Goal: Entertainment & Leisure: Browse casually

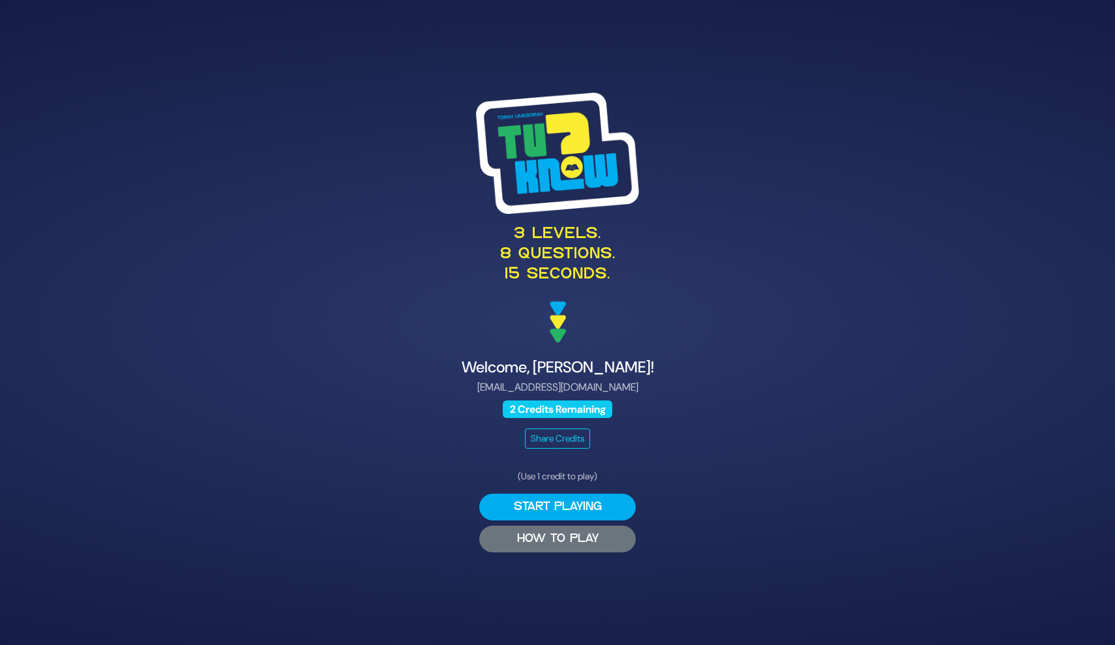
click at [624, 543] on button "HOW TO PLAY" at bounding box center [557, 539] width 157 height 27
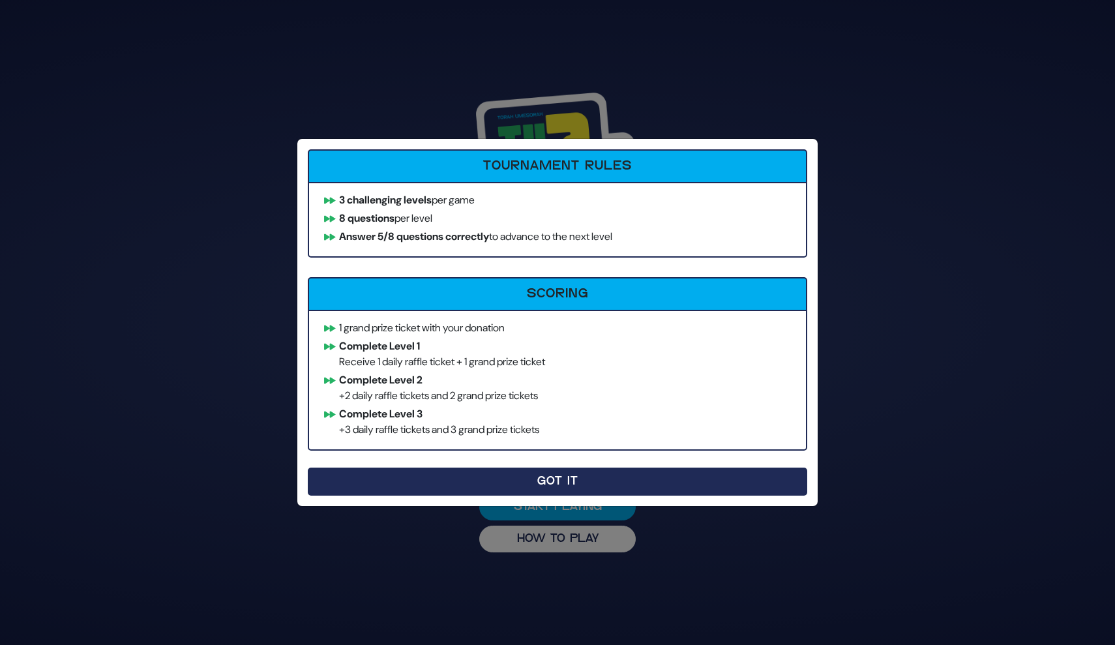
click at [609, 485] on button "Got It" at bounding box center [558, 482] width 500 height 28
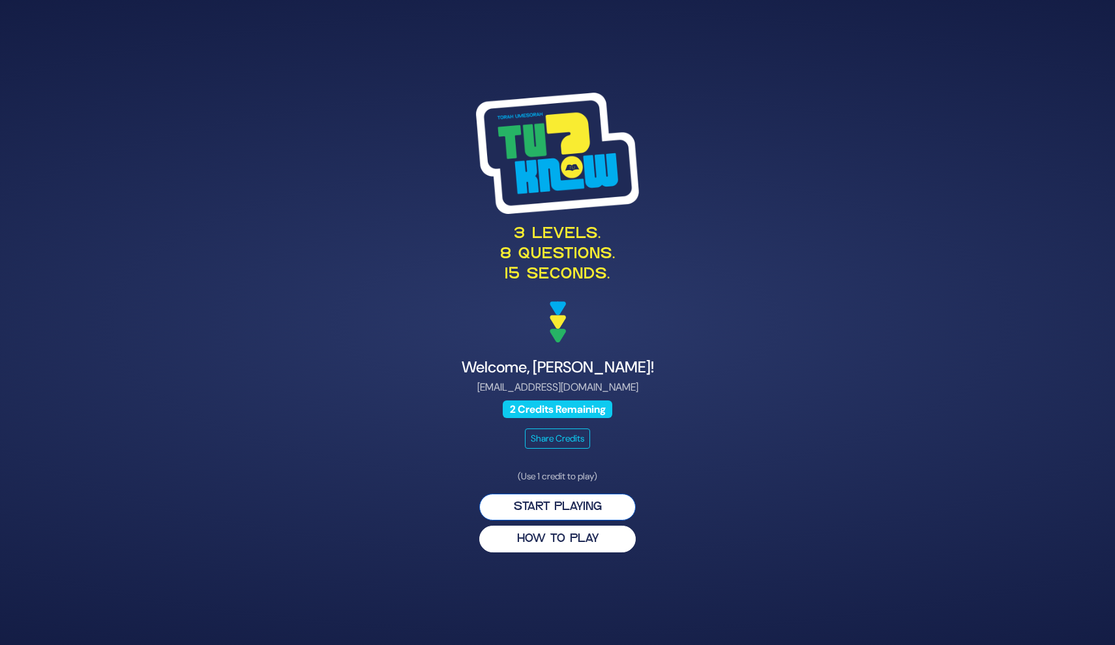
click at [608, 503] on button "Start Playing" at bounding box center [557, 507] width 157 height 27
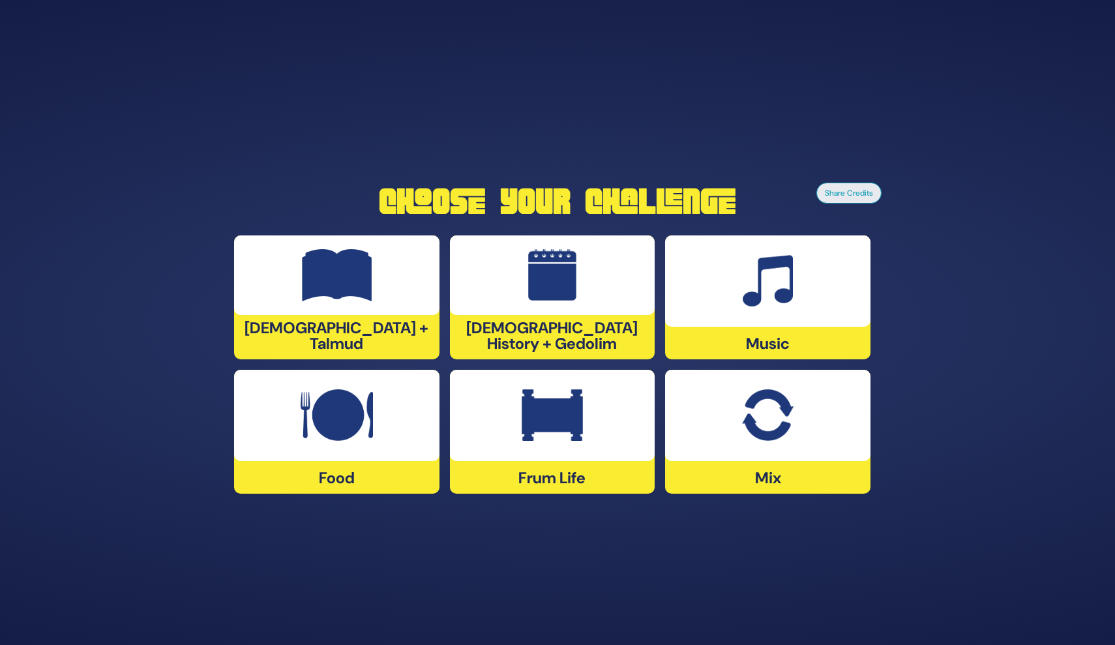
click at [330, 423] on img at bounding box center [337, 415] width 72 height 52
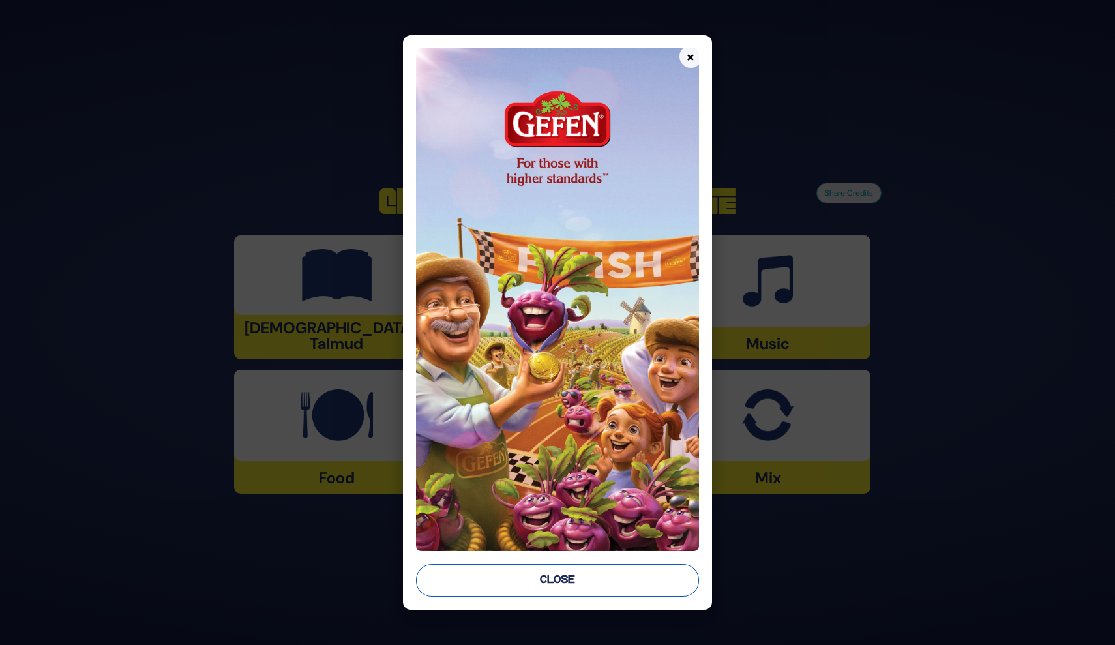
click at [564, 579] on button "Close" at bounding box center [557, 580] width 282 height 33
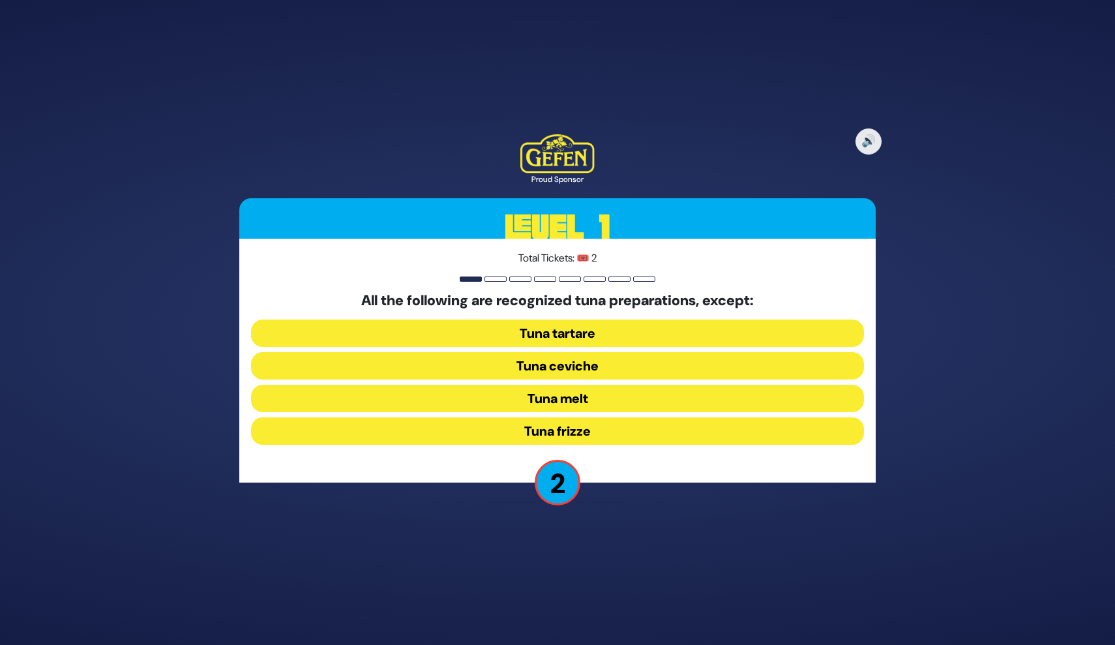
click at [593, 431] on button "Tuna frizze" at bounding box center [557, 430] width 613 height 27
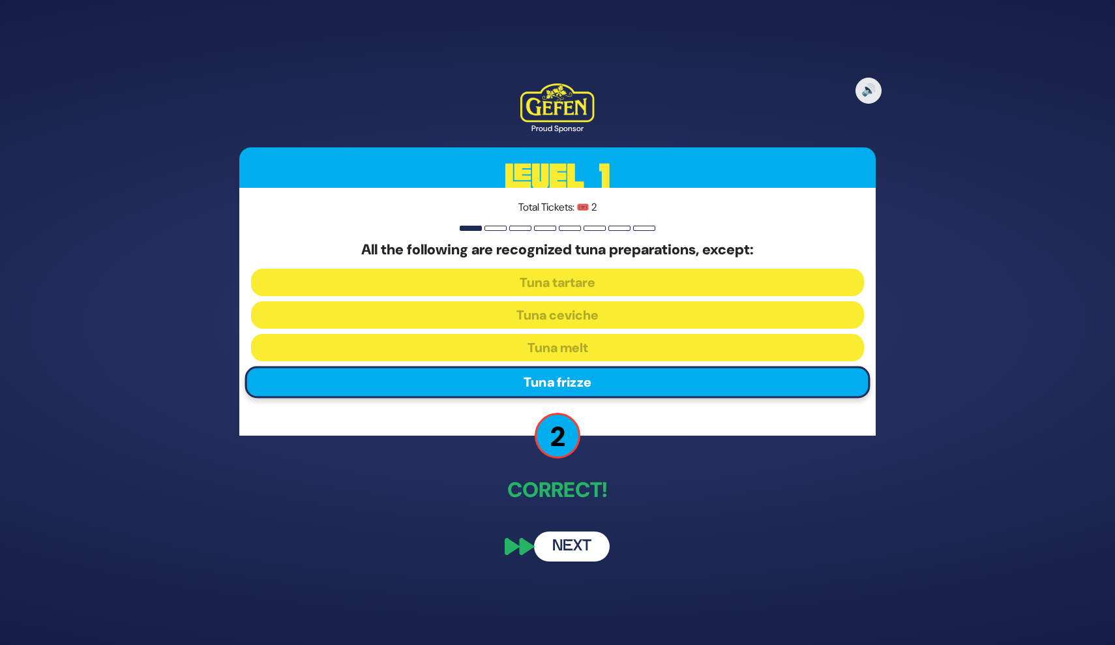
click at [564, 552] on button "Next" at bounding box center [572, 547] width 76 height 30
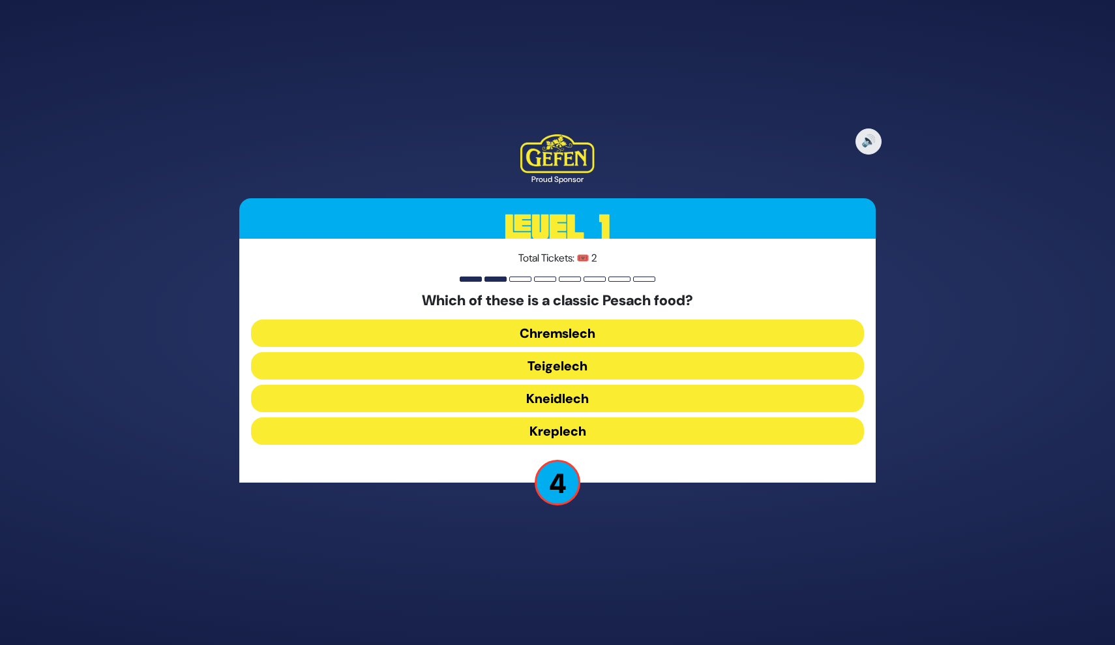
click at [594, 360] on button "Teigelech" at bounding box center [557, 365] width 613 height 27
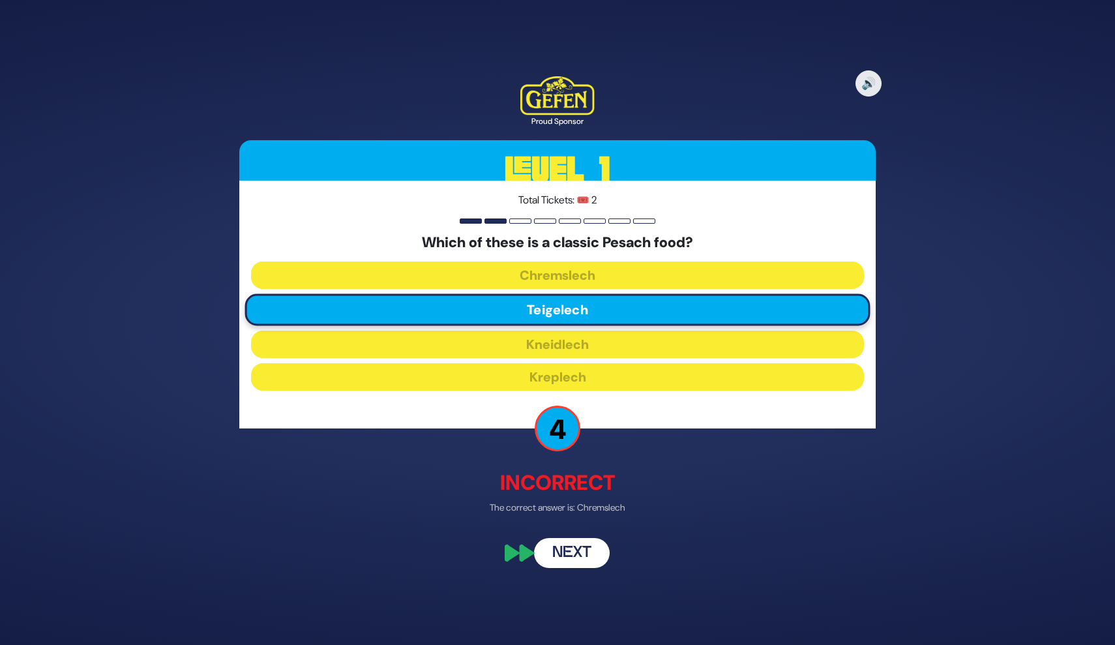
click at [593, 553] on button "Next" at bounding box center [572, 554] width 76 height 30
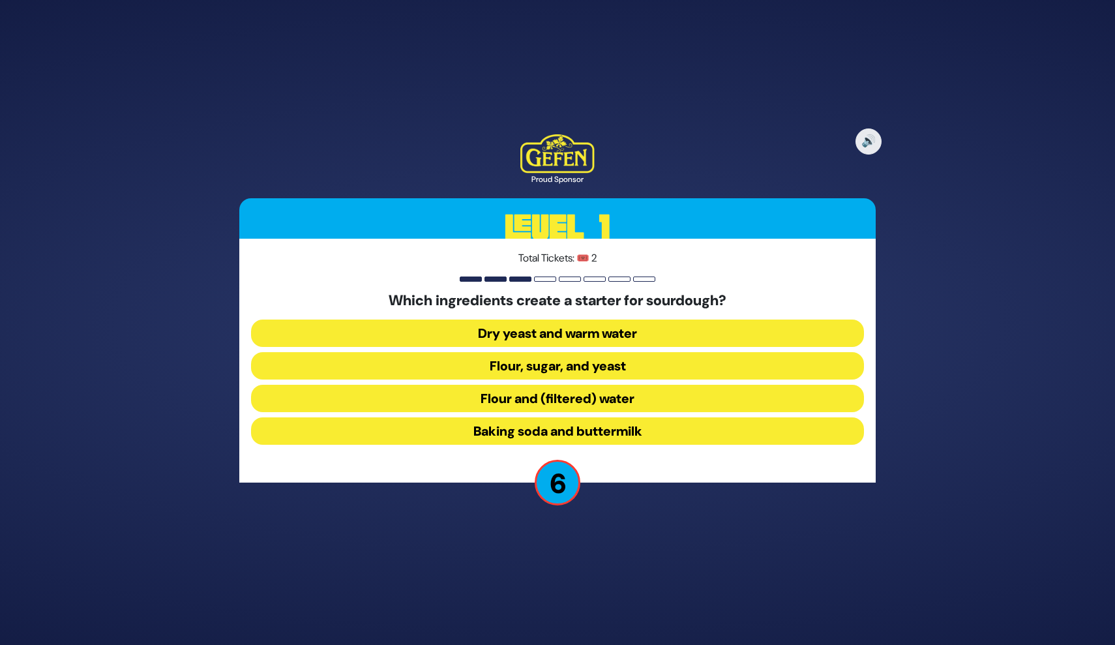
click at [603, 334] on button "Dry yeast and warm water" at bounding box center [557, 333] width 613 height 27
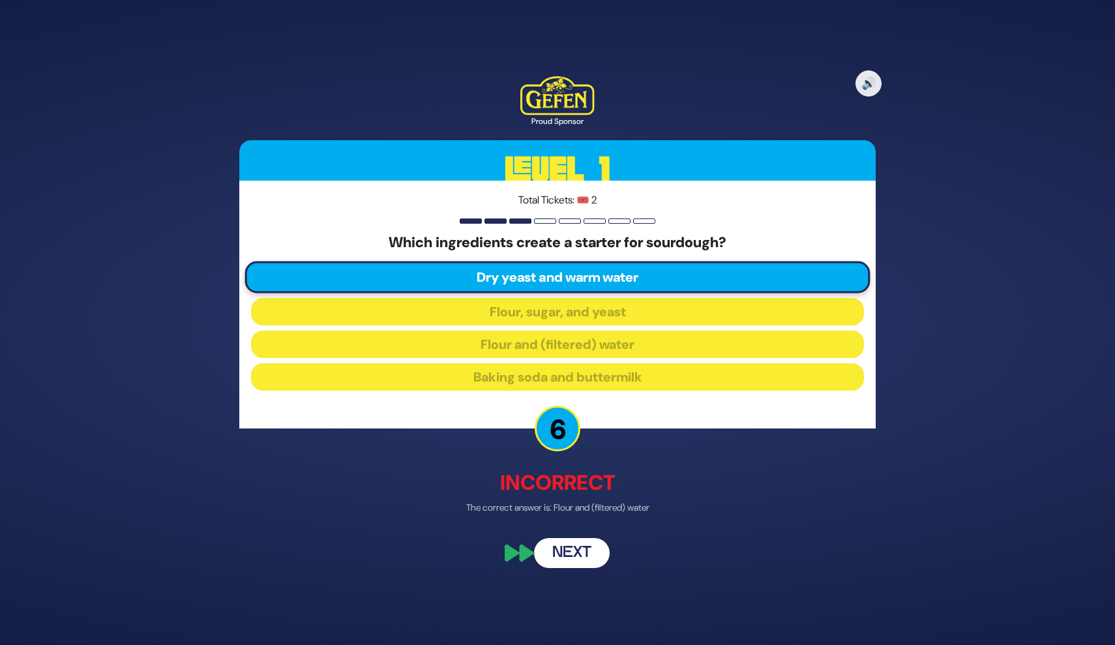
click at [571, 554] on button "Next" at bounding box center [572, 554] width 76 height 30
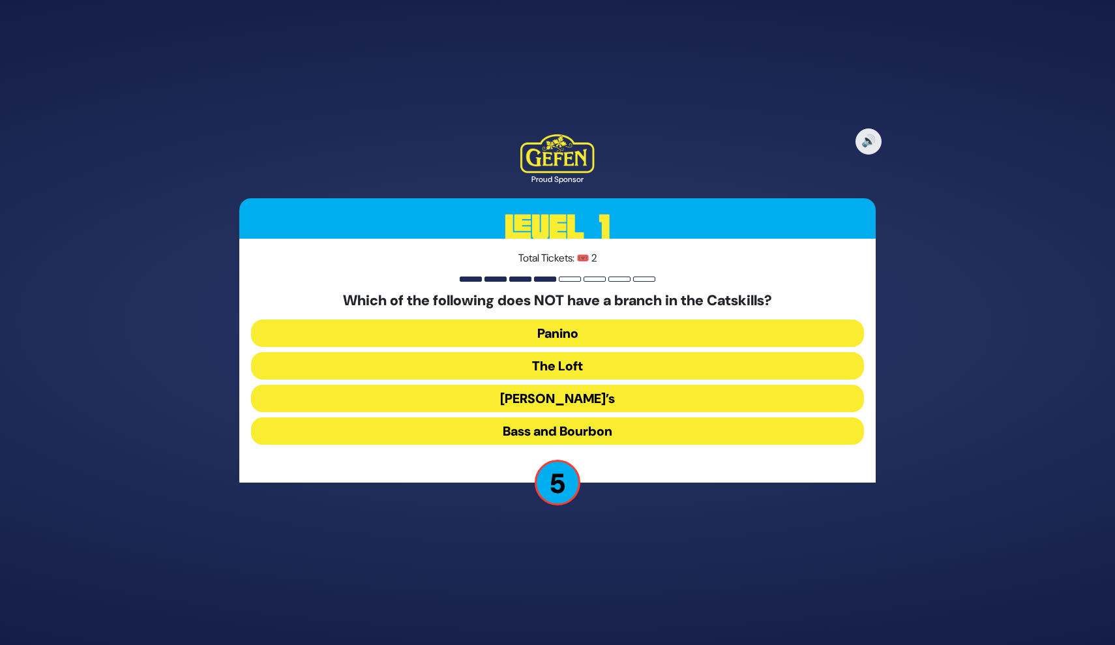
click at [603, 432] on button "Bass and Bourbon" at bounding box center [557, 430] width 613 height 27
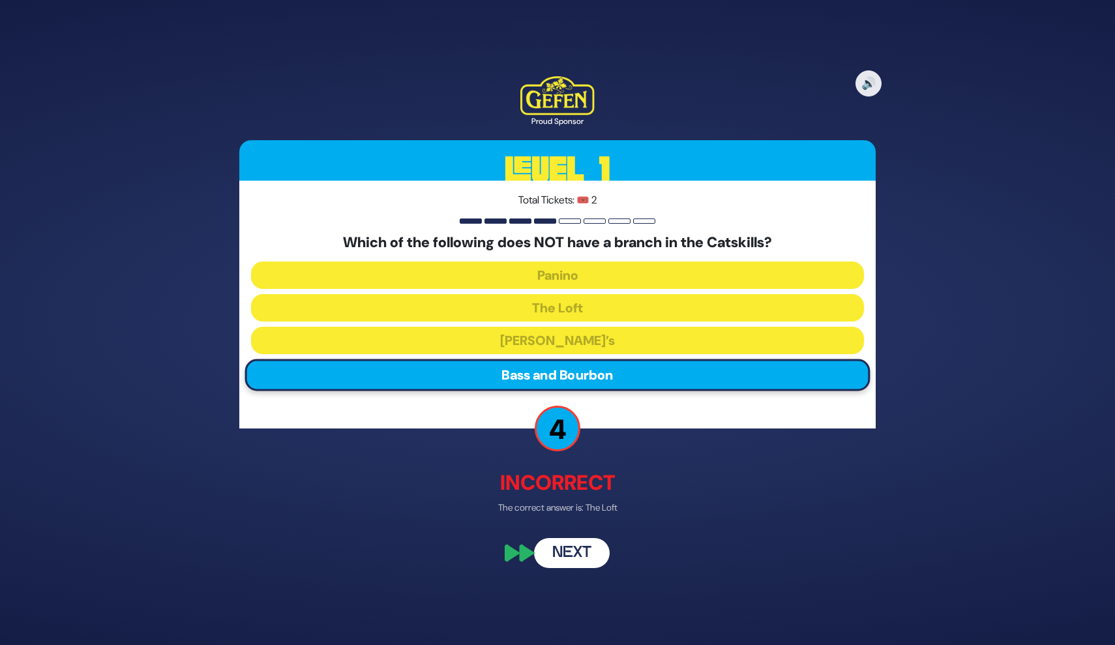
click at [578, 558] on button "Next" at bounding box center [572, 554] width 76 height 30
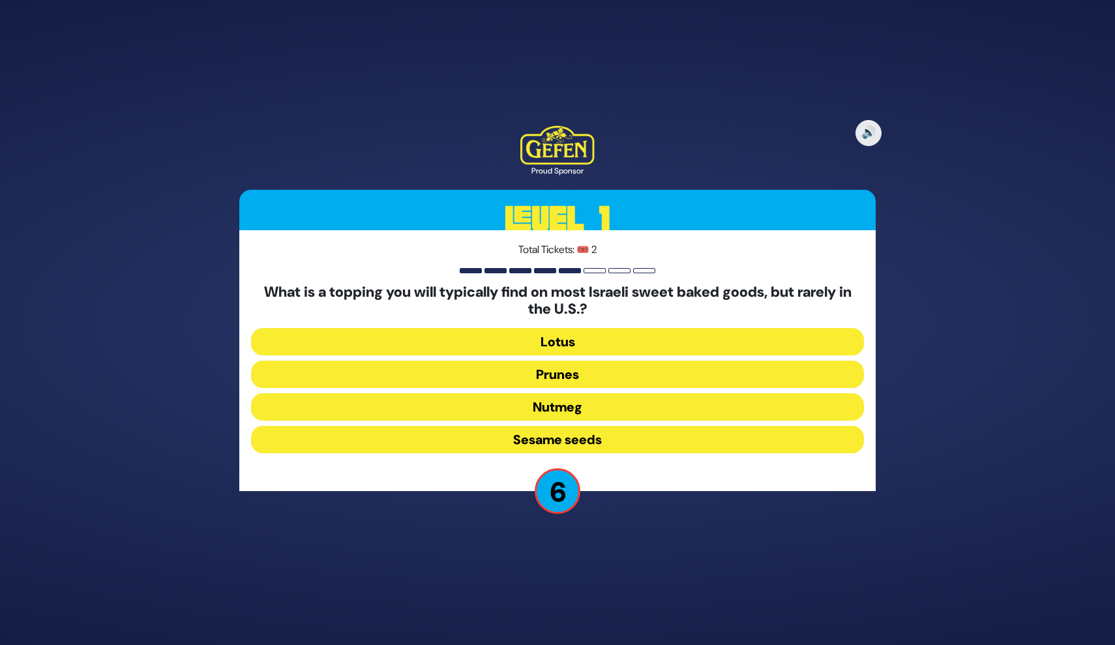
click at [594, 442] on button "Sesame seeds" at bounding box center [557, 439] width 613 height 27
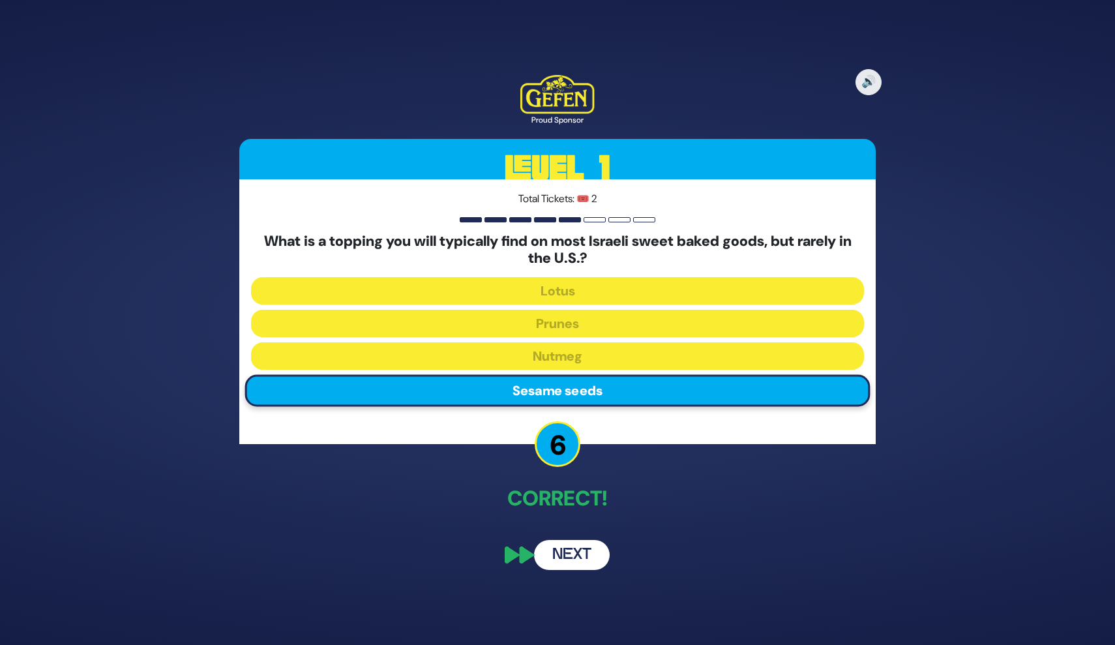
click at [560, 556] on button "Next" at bounding box center [572, 555] width 76 height 30
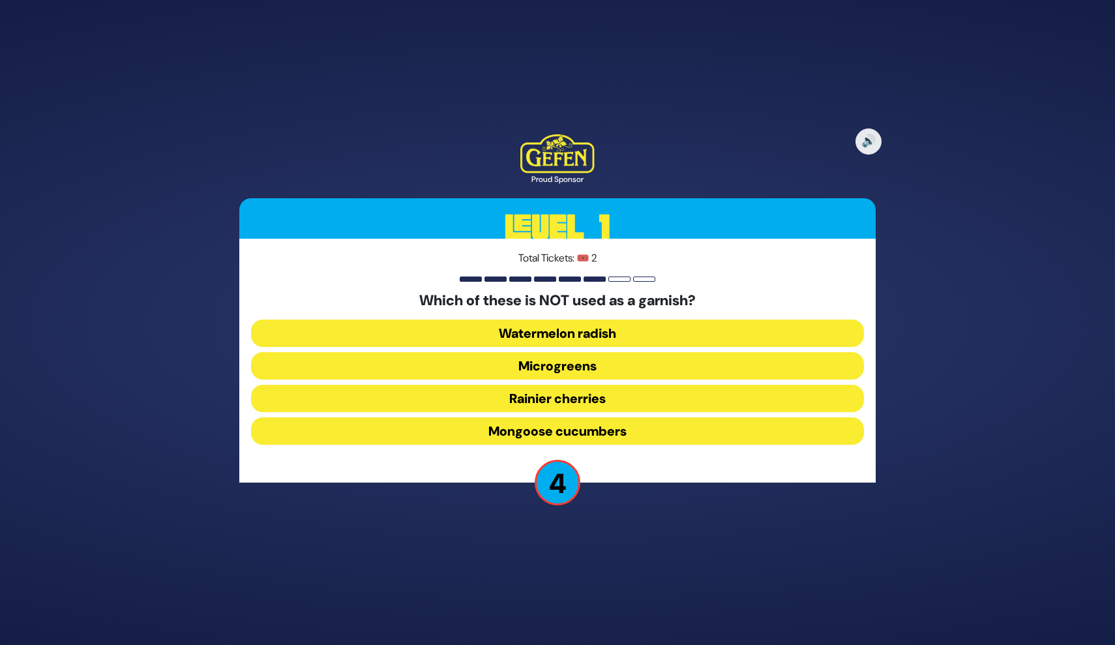
click at [592, 404] on button "Rainier cherries" at bounding box center [557, 398] width 613 height 27
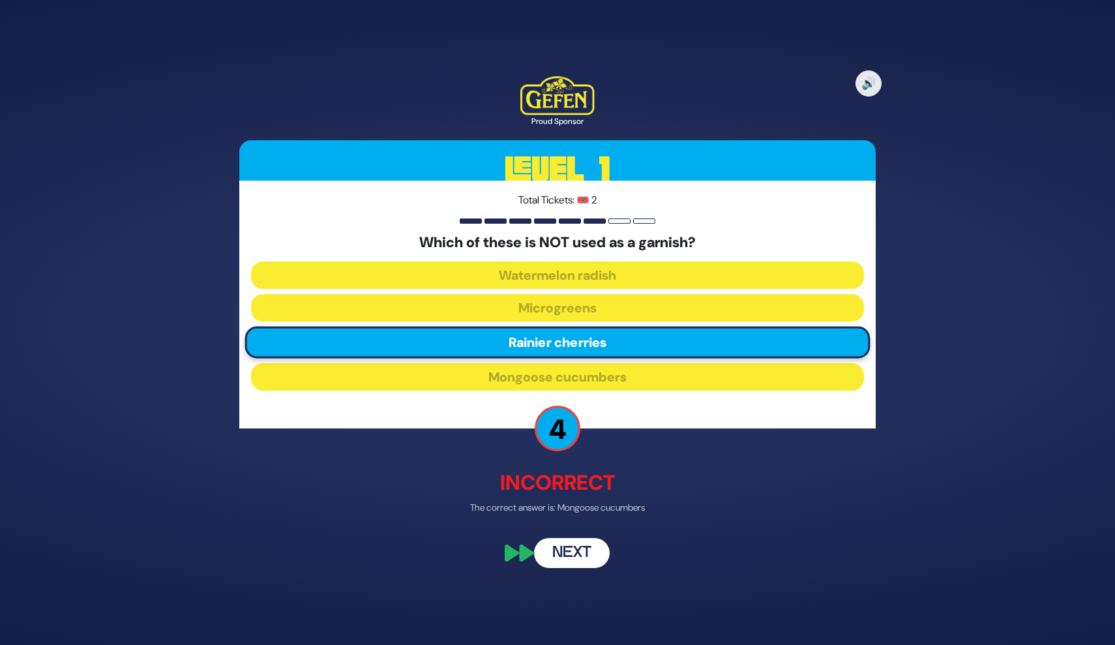
click at [590, 547] on button "Next" at bounding box center [572, 554] width 76 height 30
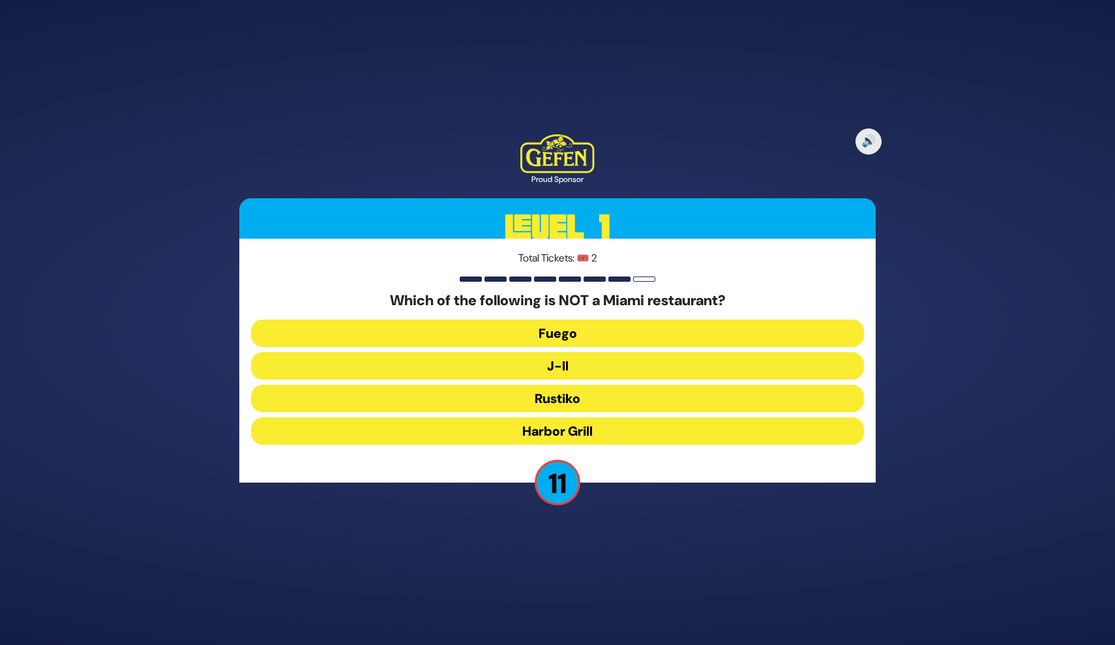
click at [572, 434] on button "Harbor Grill" at bounding box center [557, 430] width 613 height 27
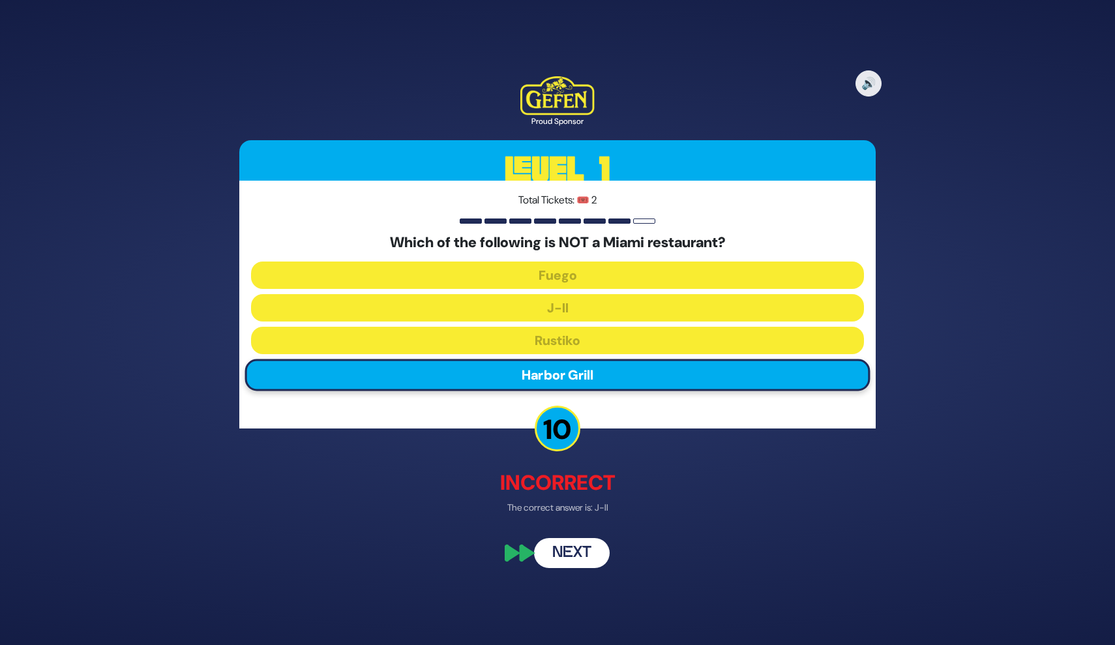
click at [576, 543] on button "Next" at bounding box center [572, 554] width 76 height 30
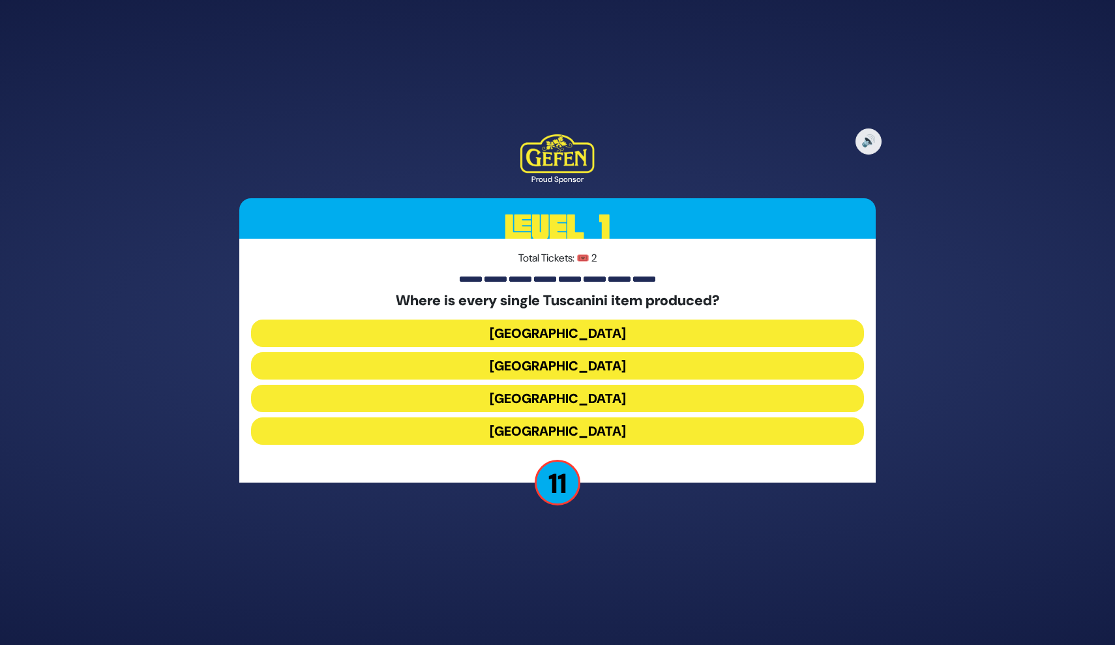
click at [582, 398] on button "Italy" at bounding box center [557, 398] width 613 height 27
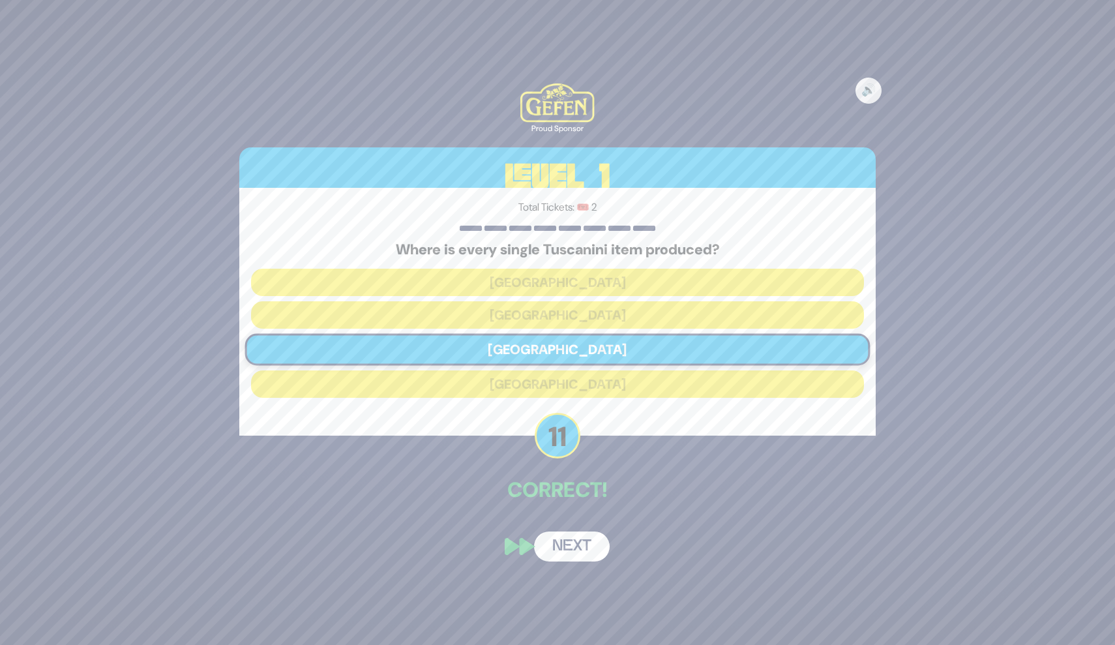
click at [580, 516] on div "🔊 Proud Sponsor Level 1 Total Tickets: 🎟️ 2 Where is every single Tuscanini ite…" at bounding box center [558, 322] width 668 height 509
click at [591, 545] on button "Next" at bounding box center [572, 547] width 76 height 30
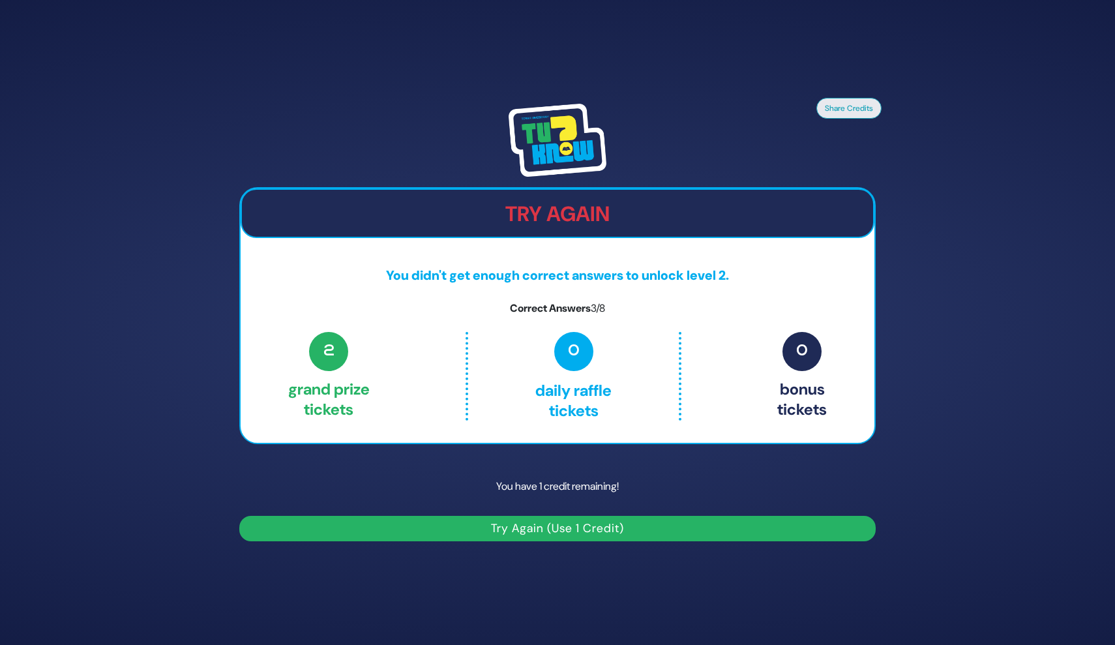
click at [590, 534] on button "Try Again (Use 1 Credit)" at bounding box center [557, 528] width 637 height 25
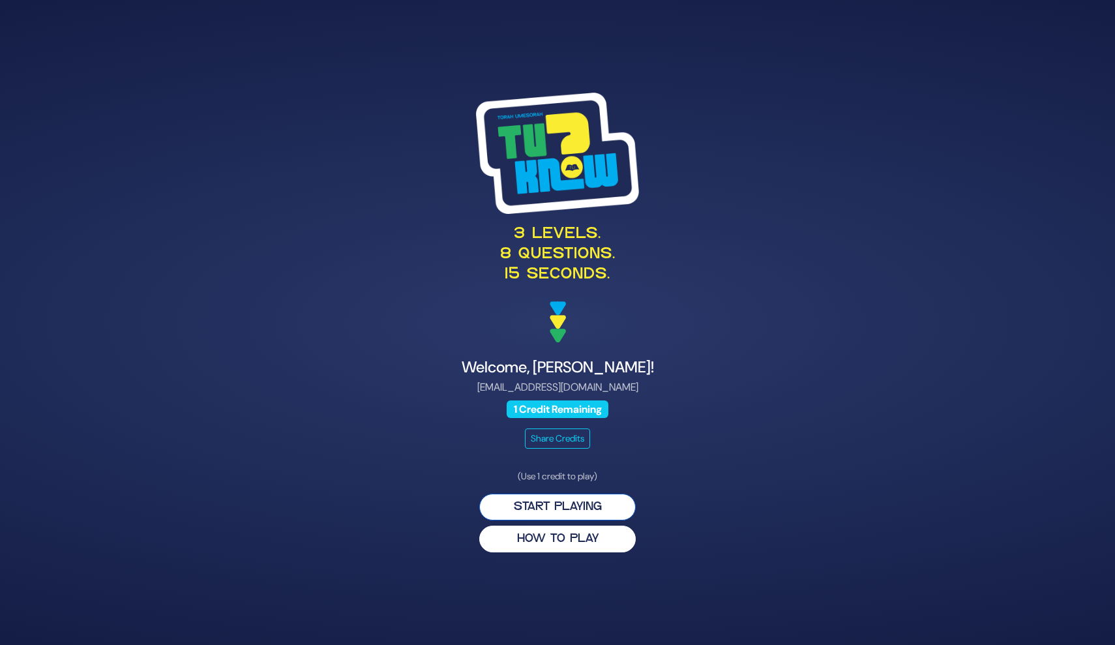
click at [590, 508] on button "Start Playing" at bounding box center [557, 507] width 157 height 27
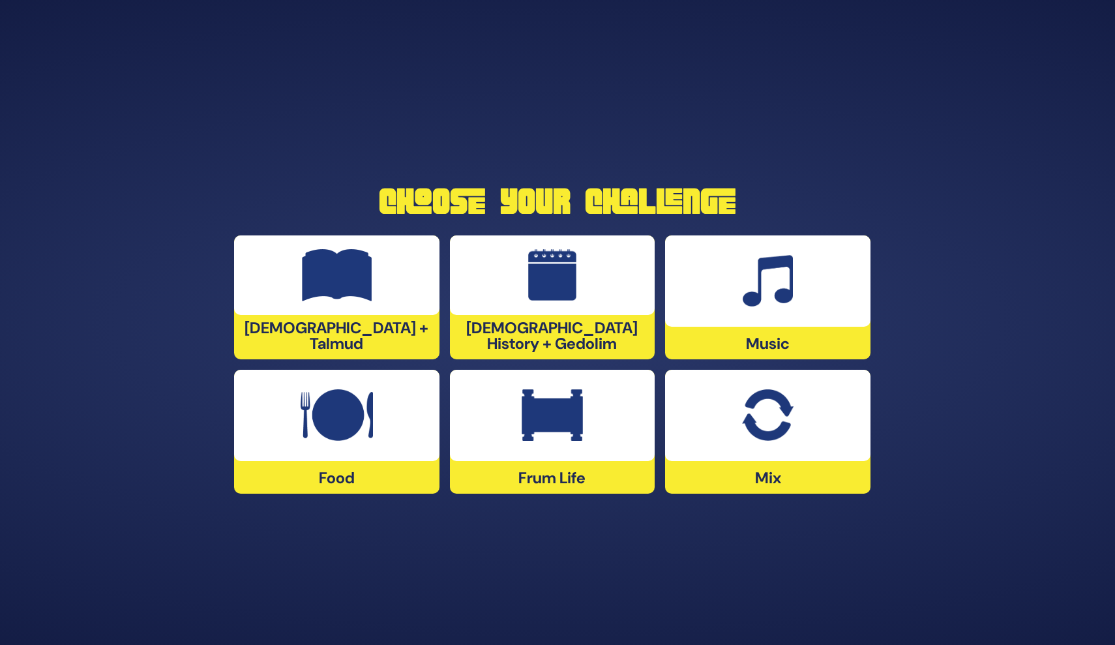
click at [595, 472] on div "Frum Life" at bounding box center [552, 432] width 205 height 124
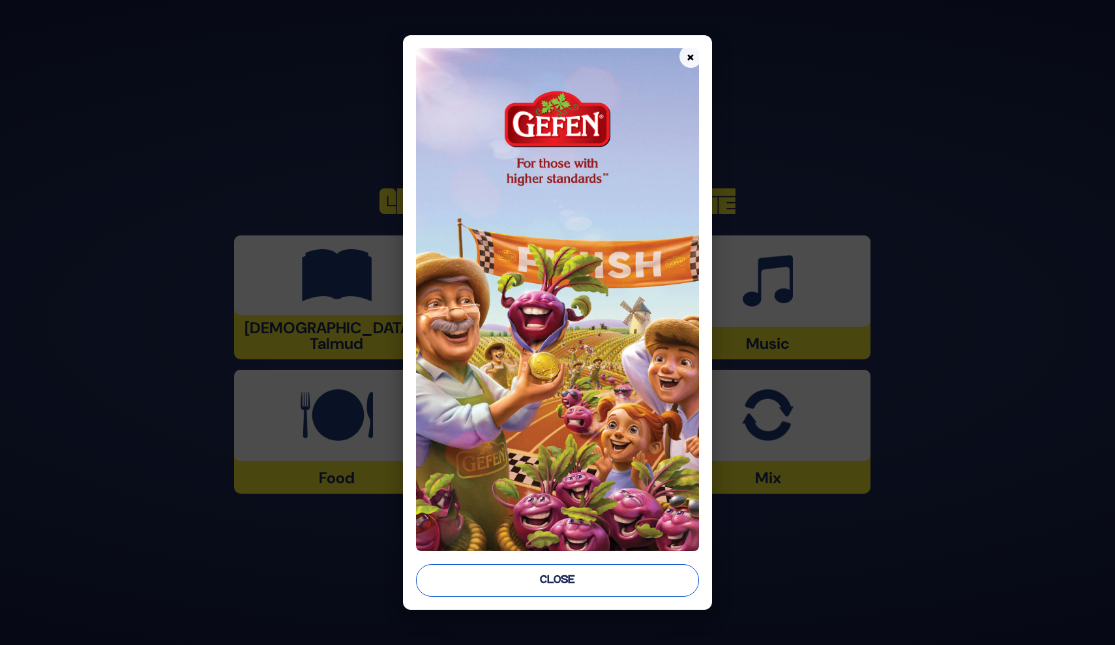
click at [600, 580] on button "Close" at bounding box center [557, 580] width 282 height 33
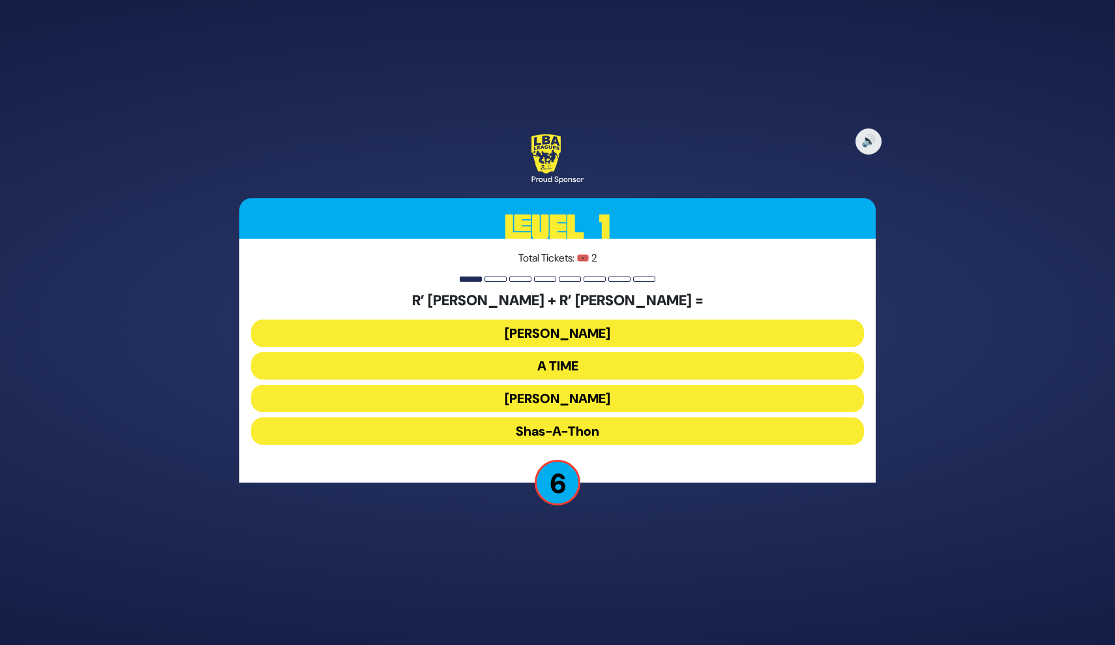
click at [600, 372] on button "A TIME" at bounding box center [557, 365] width 613 height 27
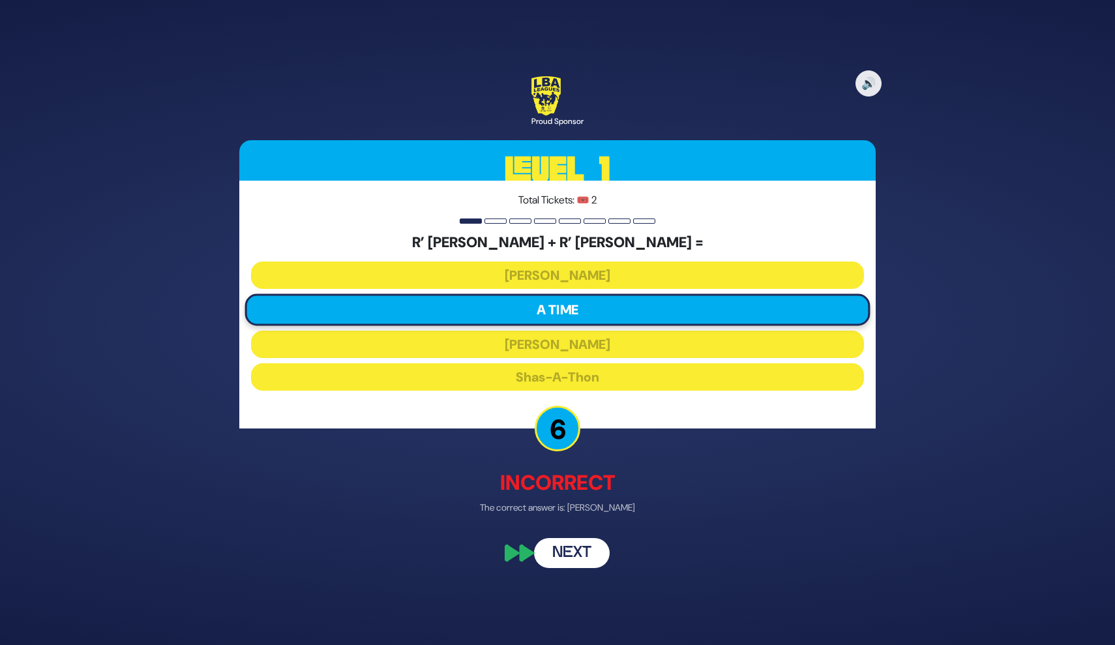
click at [579, 549] on button "Next" at bounding box center [572, 554] width 76 height 30
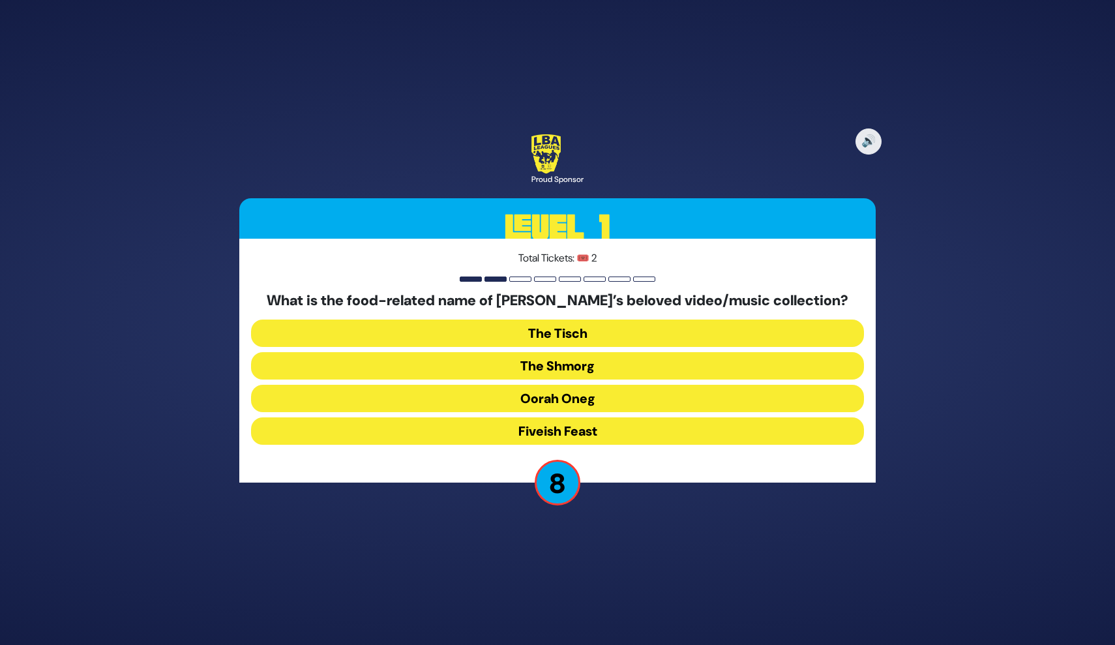
click at [596, 367] on button "The Shmorg" at bounding box center [557, 365] width 613 height 27
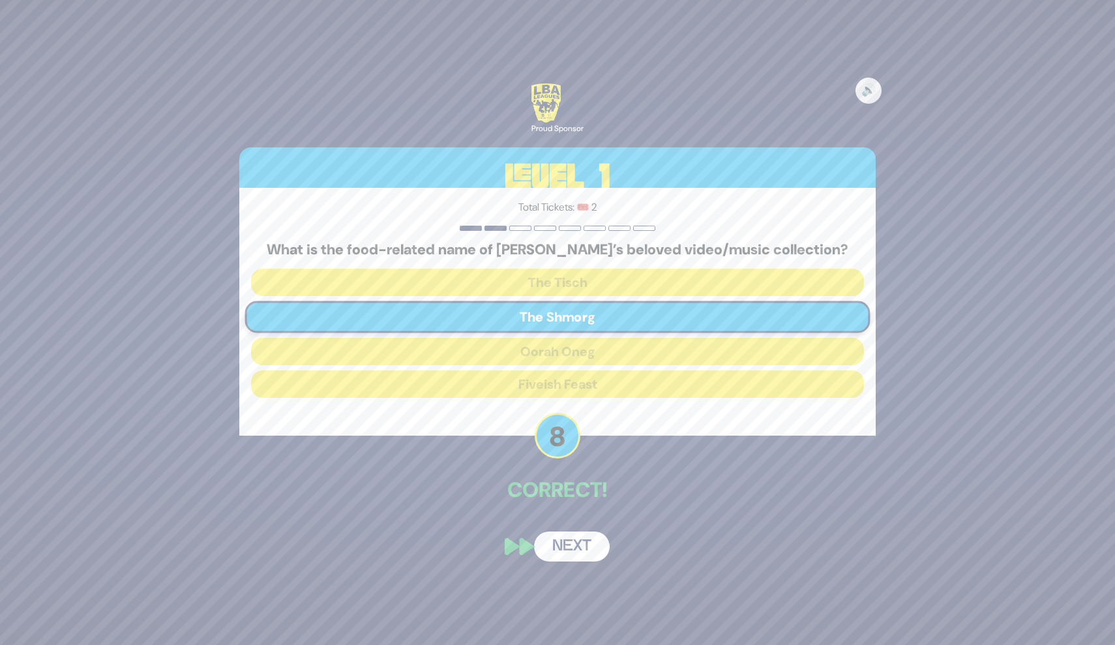
click at [584, 547] on button "Next" at bounding box center [572, 547] width 76 height 30
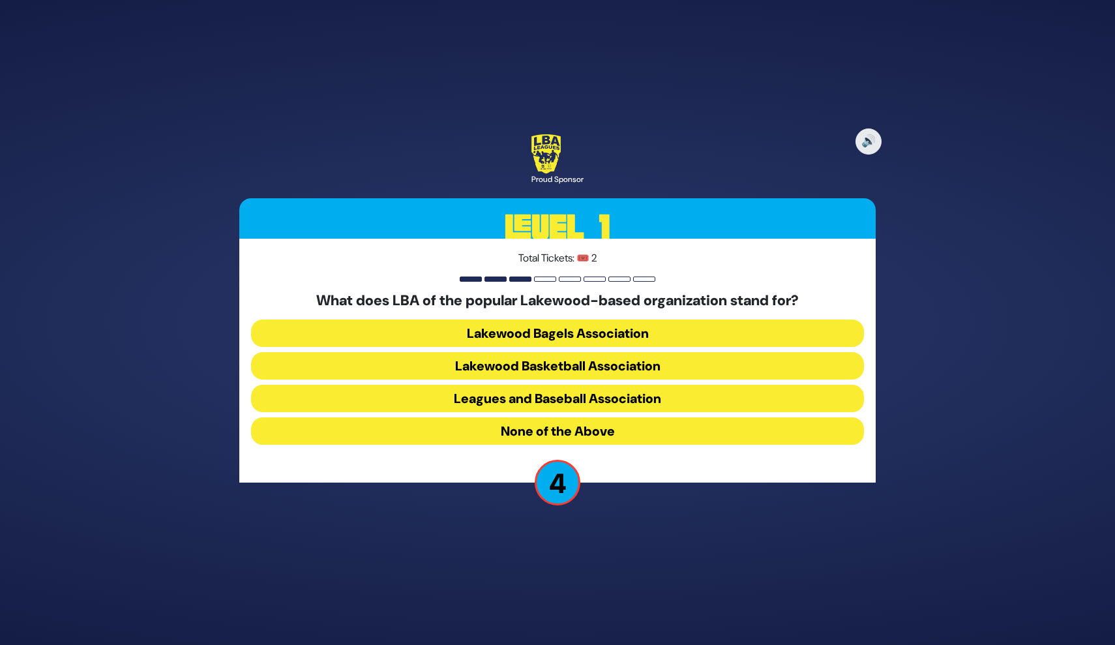
click at [612, 434] on button "None of the Above" at bounding box center [557, 430] width 613 height 27
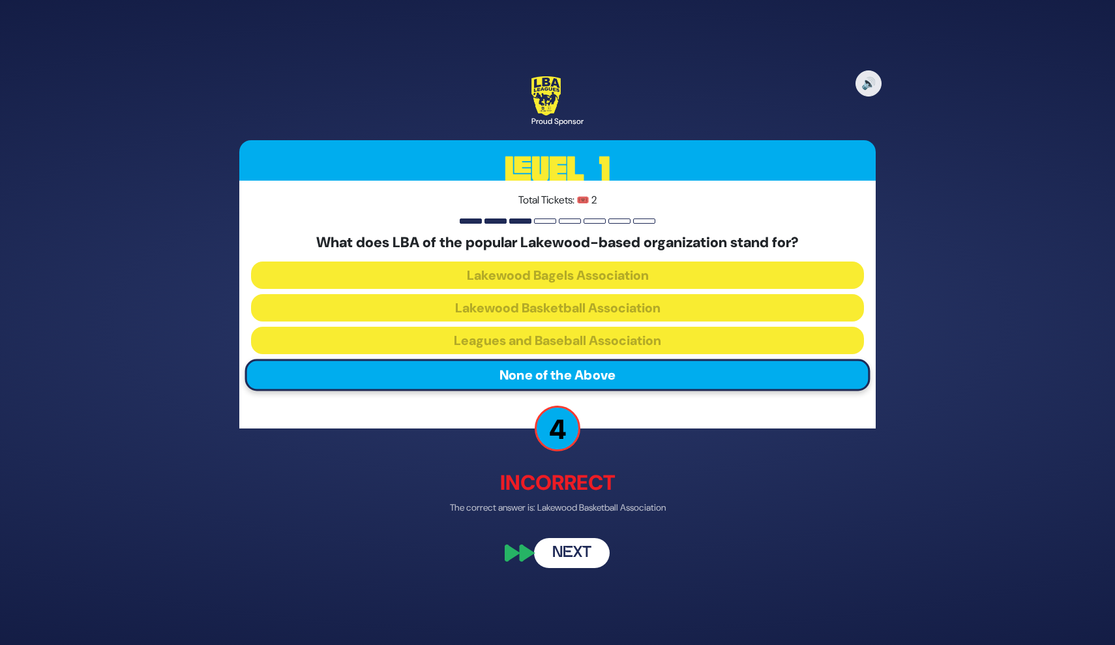
click at [586, 552] on button "Next" at bounding box center [572, 554] width 76 height 30
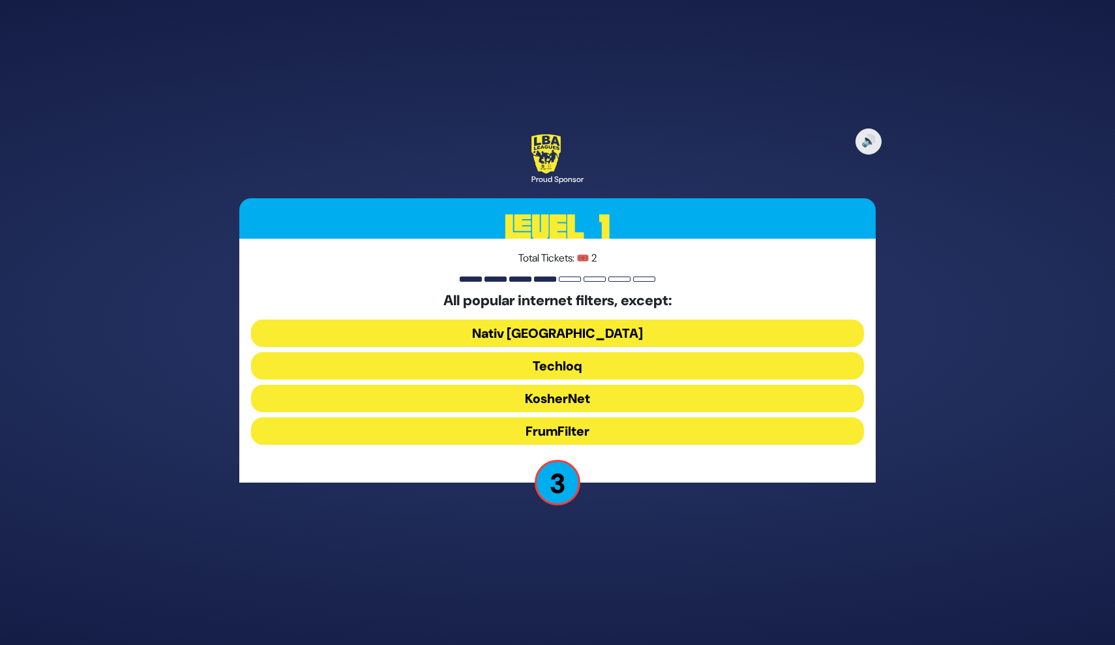
click at [596, 435] on button "FrumFilter" at bounding box center [557, 430] width 613 height 27
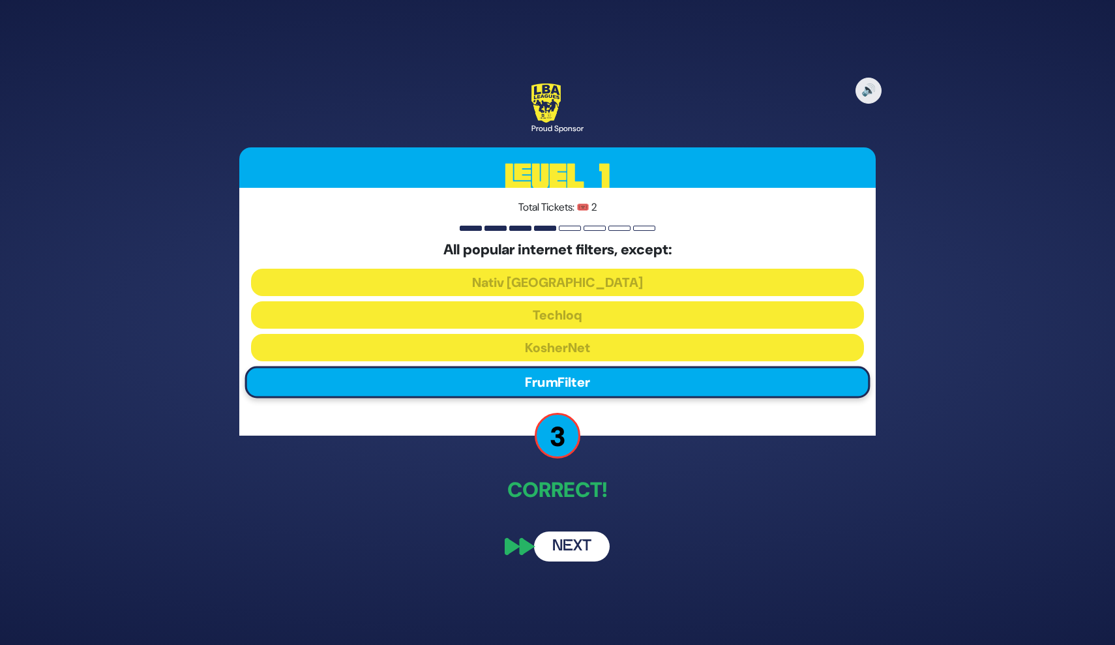
click at [577, 551] on button "Next" at bounding box center [572, 547] width 76 height 30
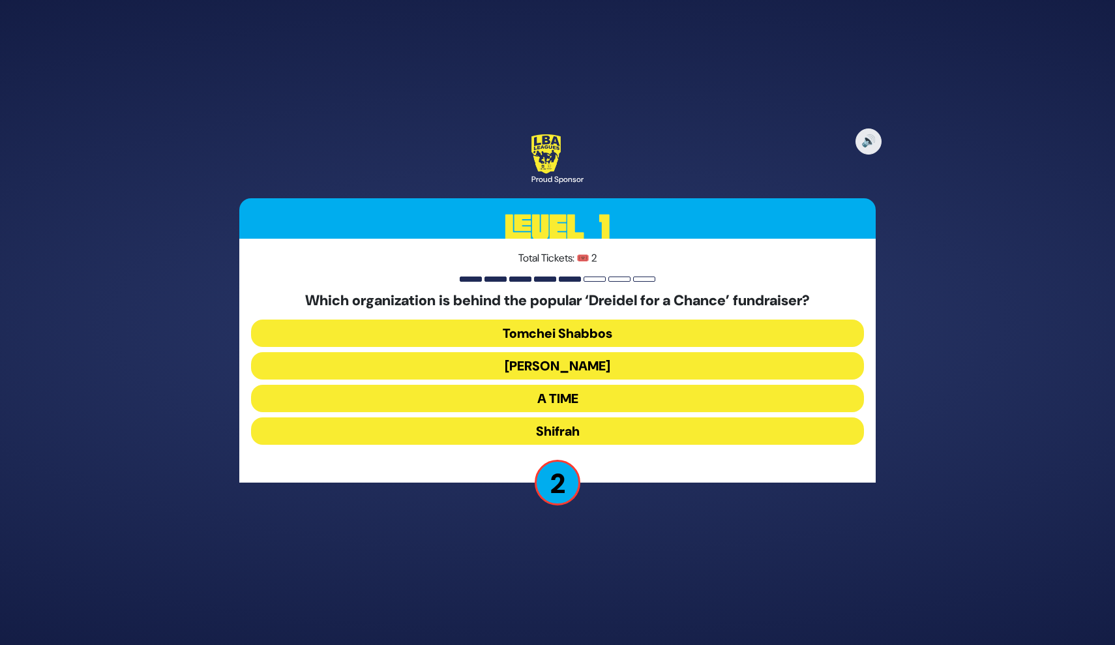
click at [581, 371] on button "Bonei Olam" at bounding box center [557, 365] width 613 height 27
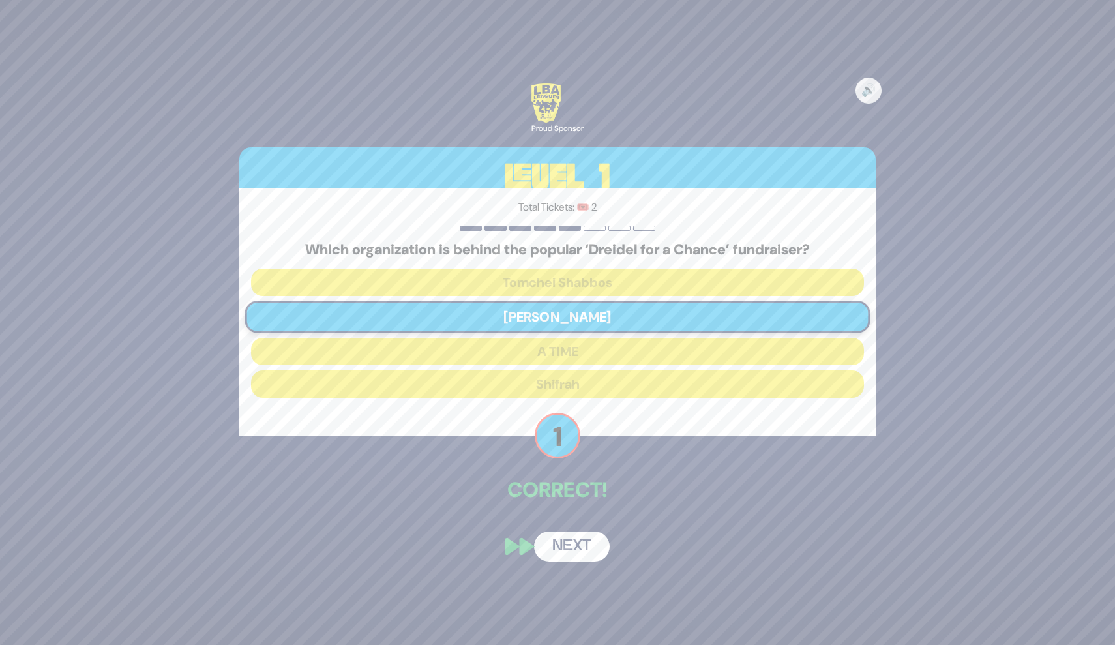
click at [582, 541] on button "Next" at bounding box center [572, 547] width 76 height 30
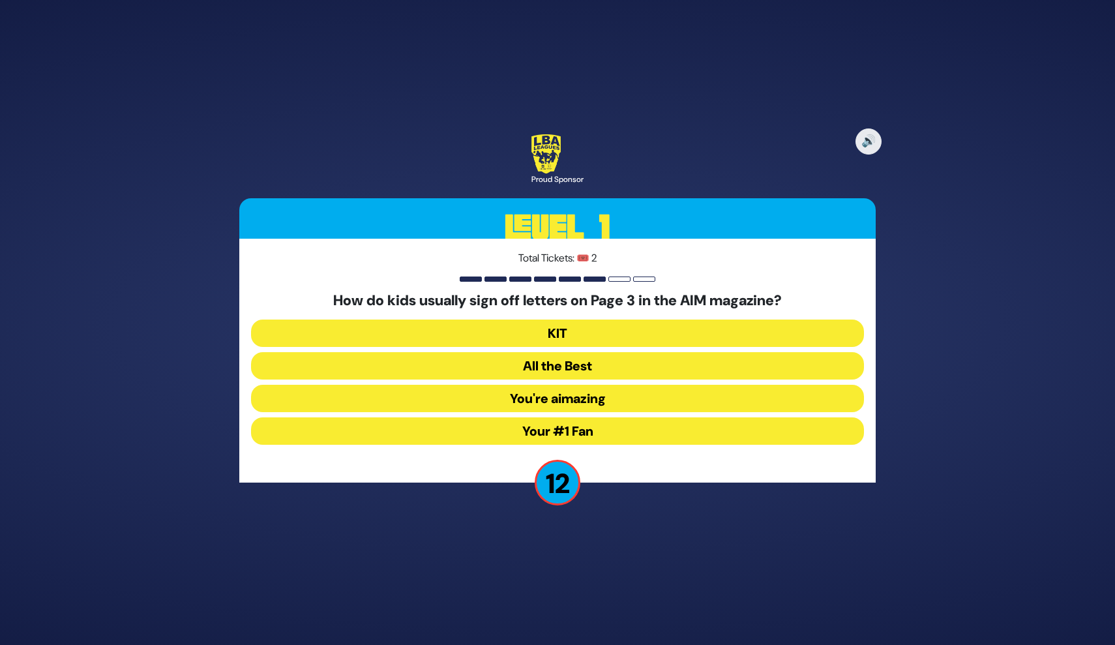
click at [596, 325] on button "KIT" at bounding box center [557, 333] width 613 height 27
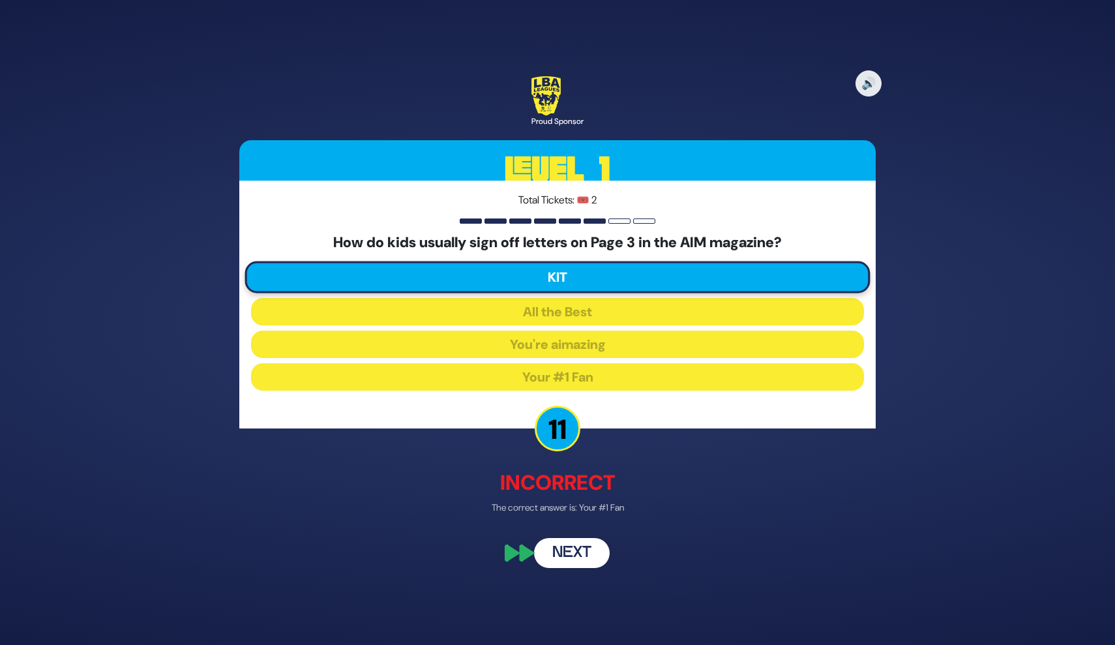
click at [581, 551] on button "Next" at bounding box center [572, 554] width 76 height 30
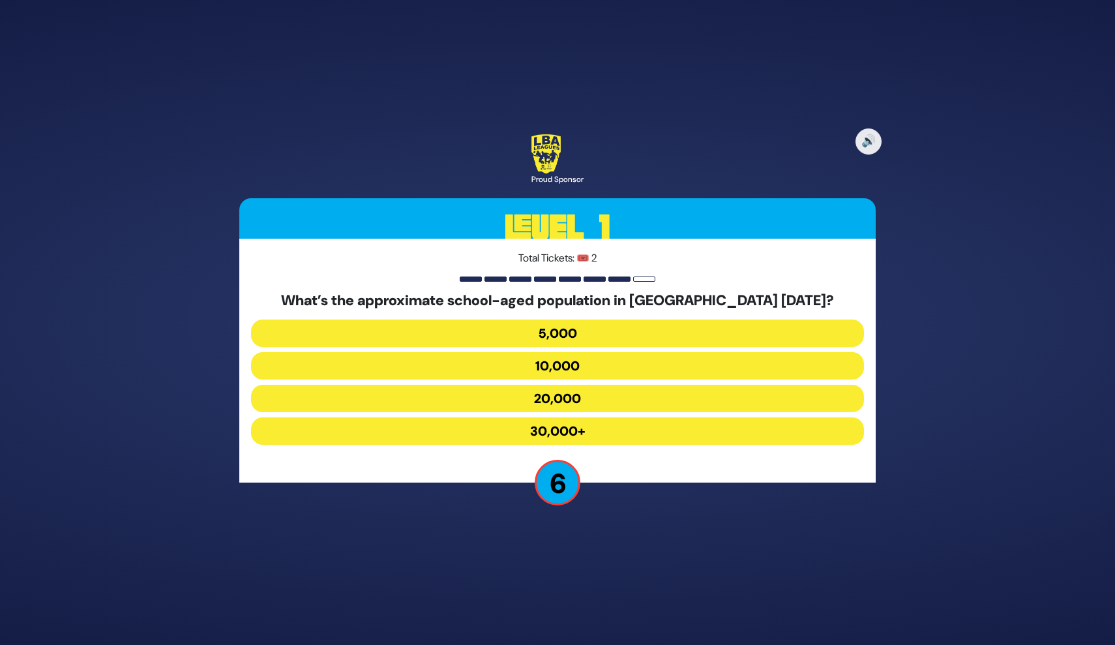
click at [558, 399] on button "20,000" at bounding box center [557, 398] width 613 height 27
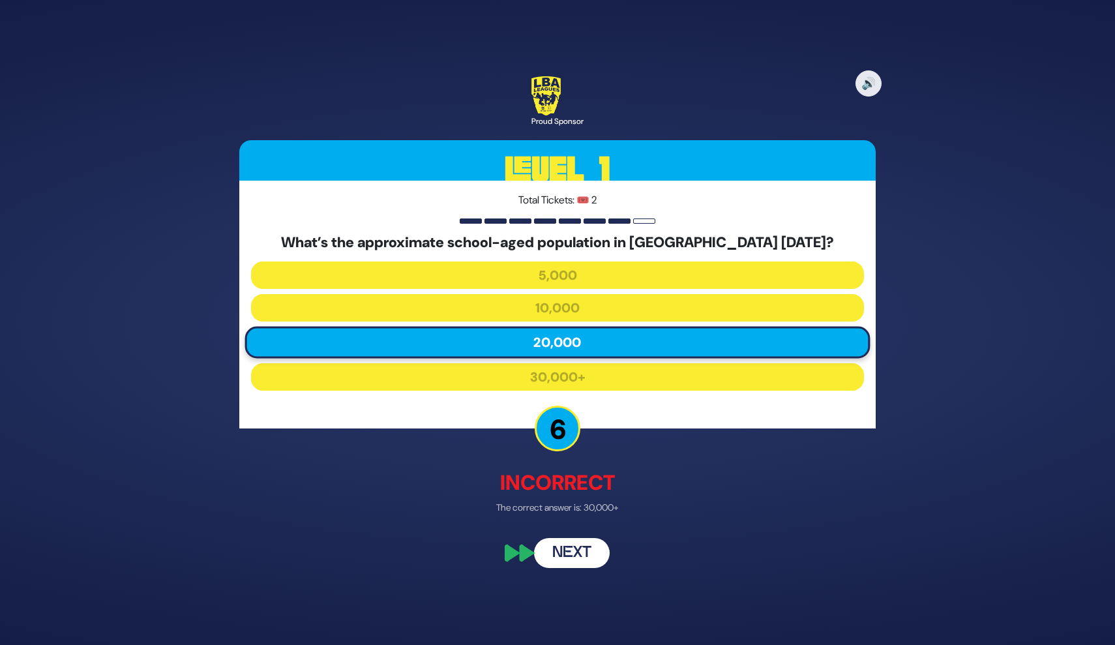
click at [590, 548] on button "Next" at bounding box center [572, 554] width 76 height 30
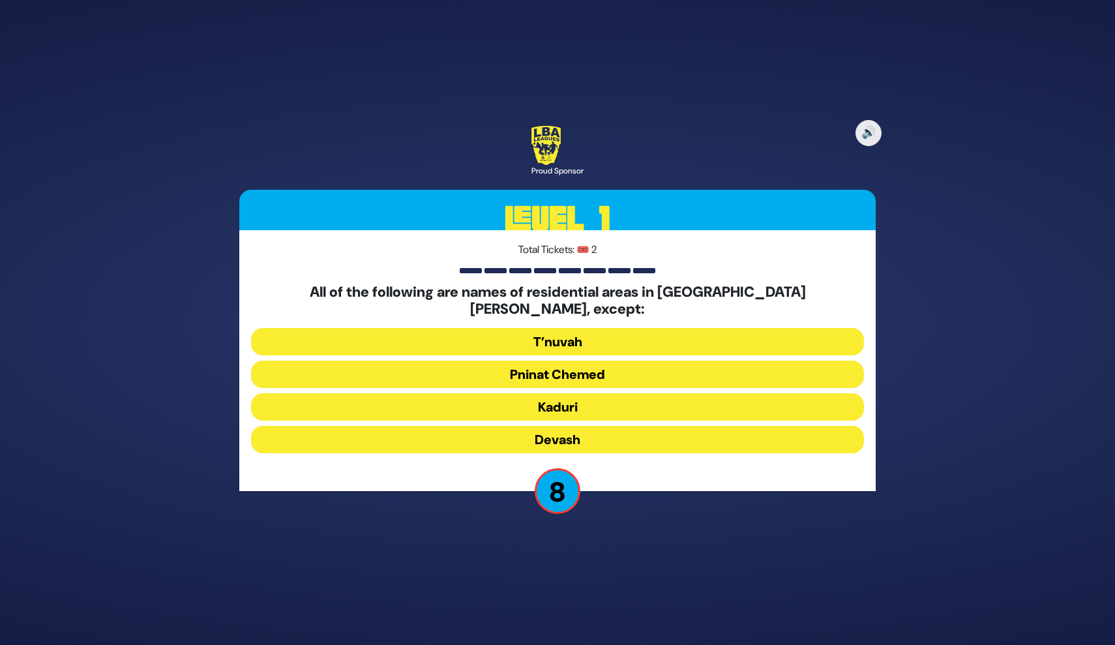
click at [584, 361] on button "Pninat Chemed" at bounding box center [557, 374] width 613 height 27
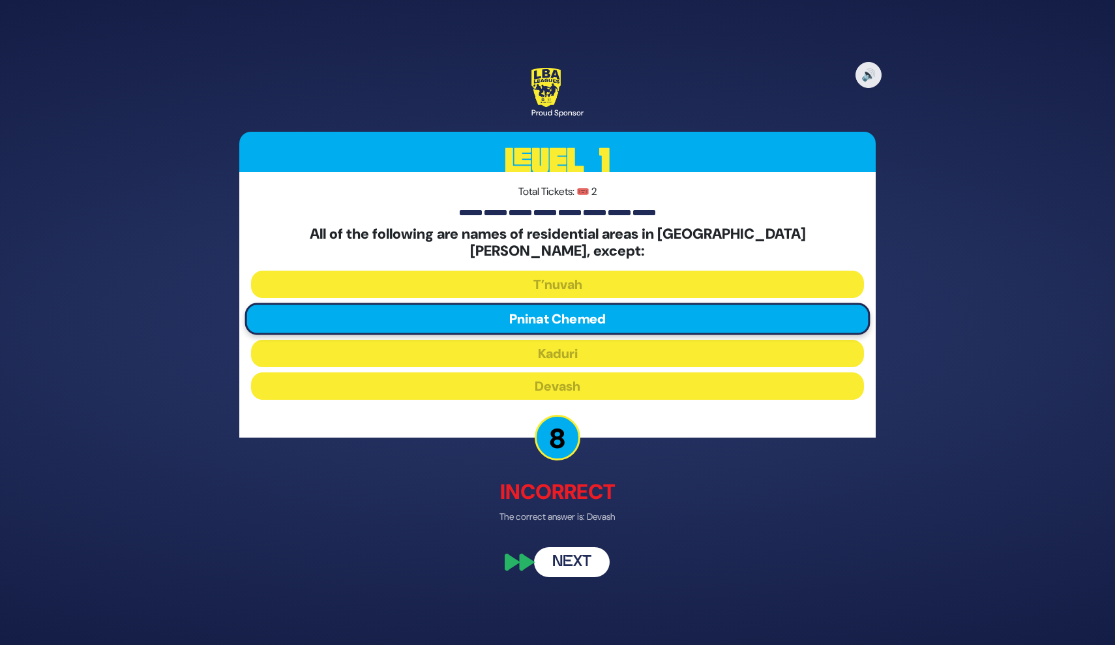
click at [581, 551] on button "Next" at bounding box center [572, 562] width 76 height 30
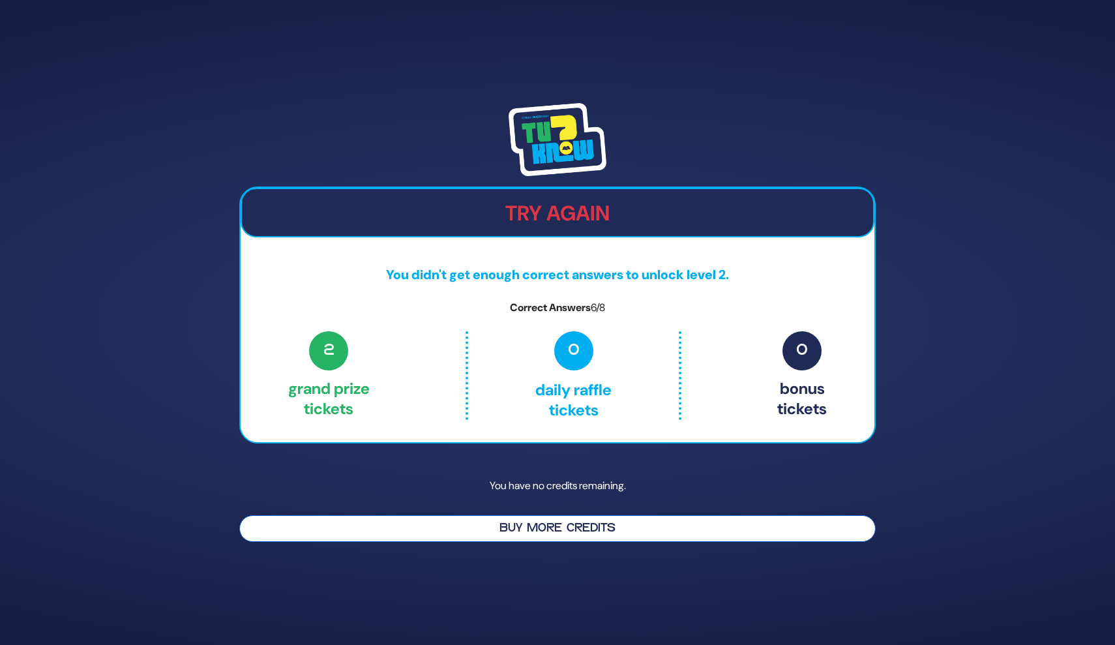
click at [584, 539] on button "Buy More Credits" at bounding box center [557, 528] width 637 height 27
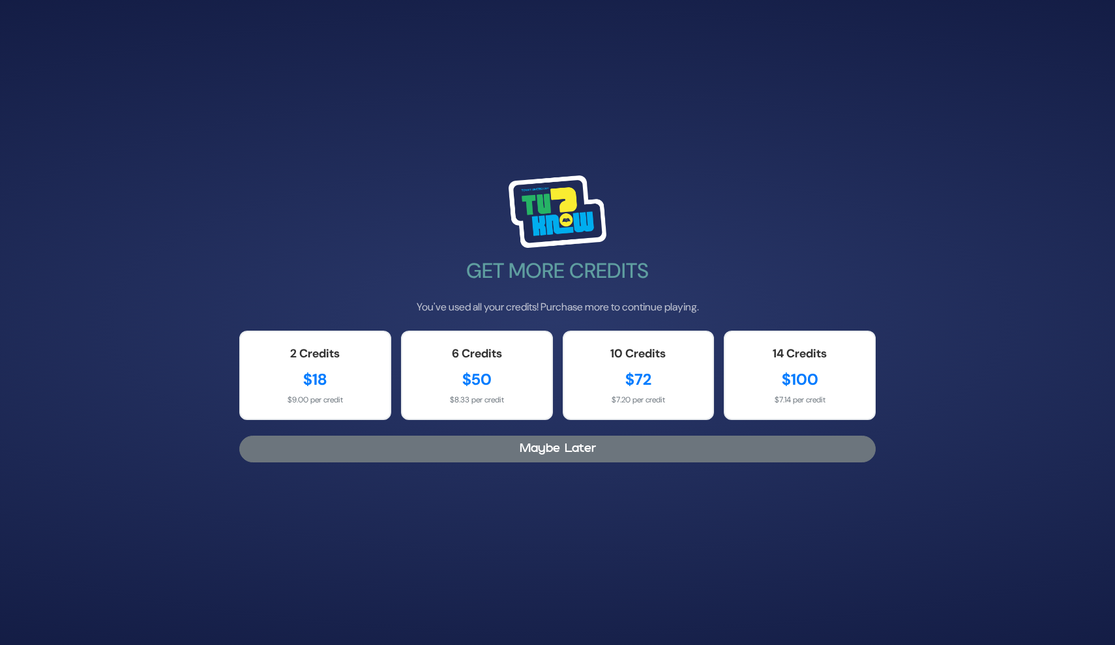
drag, startPoint x: 537, startPoint y: 460, endPoint x: 528, endPoint y: 437, distance: 24.8
click at [528, 437] on button "Maybe Later" at bounding box center [557, 449] width 637 height 27
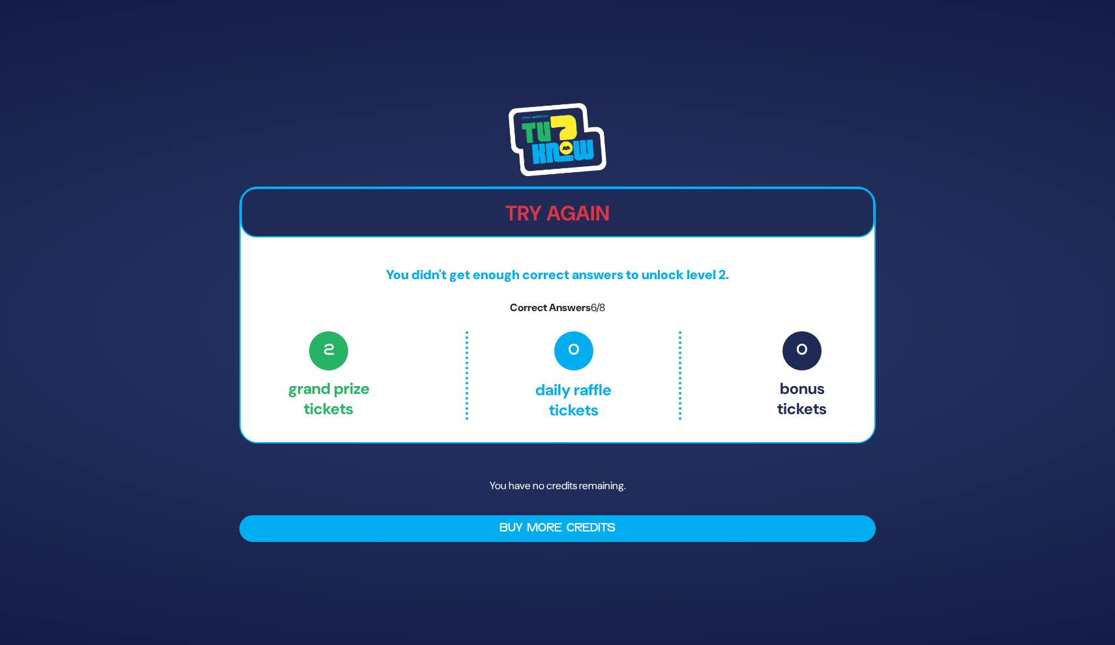
click at [551, 489] on p "You have no credits remaining." at bounding box center [557, 486] width 637 height 38
click at [680, 376] on div "0 Daily Raffle tickets" at bounding box center [573, 375] width 215 height 89
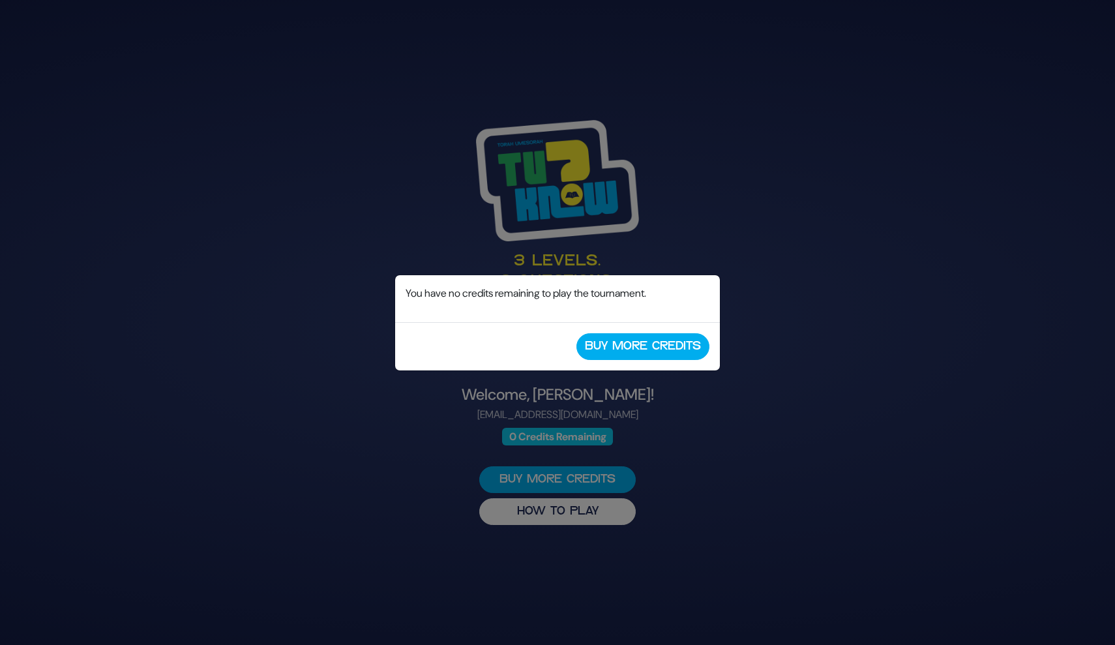
click at [663, 319] on div "You have no credits remaining to play the tournament." at bounding box center [557, 298] width 325 height 47
click at [839, 44] on div "No Credits Remaining You have no credits remaining to play the tournament. Buy …" at bounding box center [557, 322] width 1115 height 645
click at [674, 346] on button "Buy More Credits" at bounding box center [643, 346] width 133 height 27
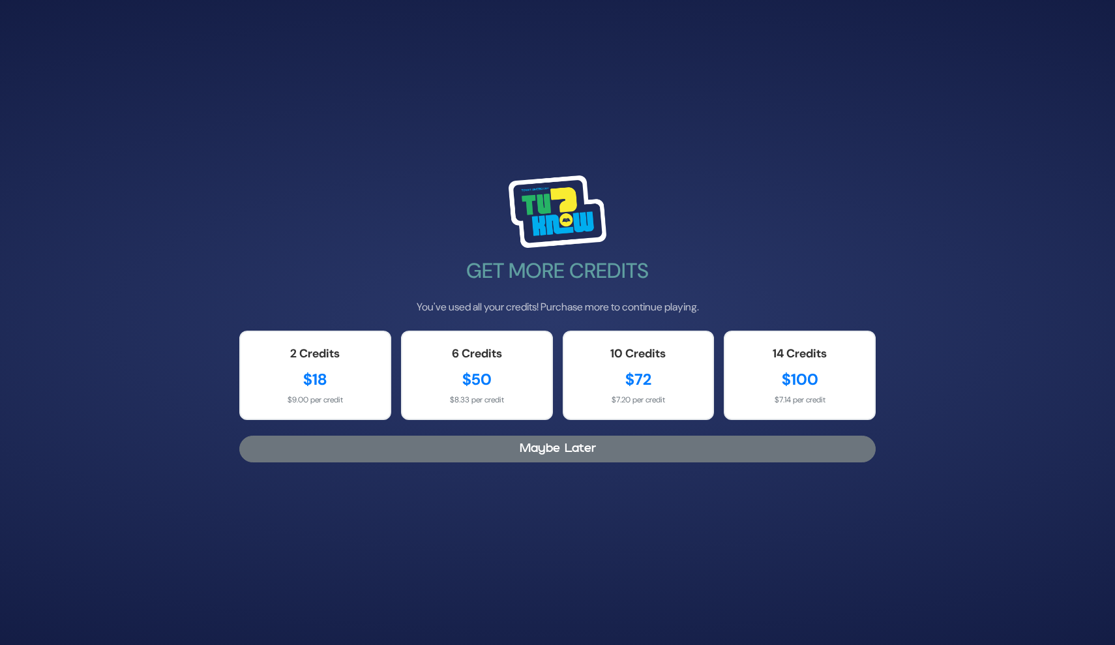
click at [659, 454] on button "Maybe Later" at bounding box center [557, 449] width 637 height 27
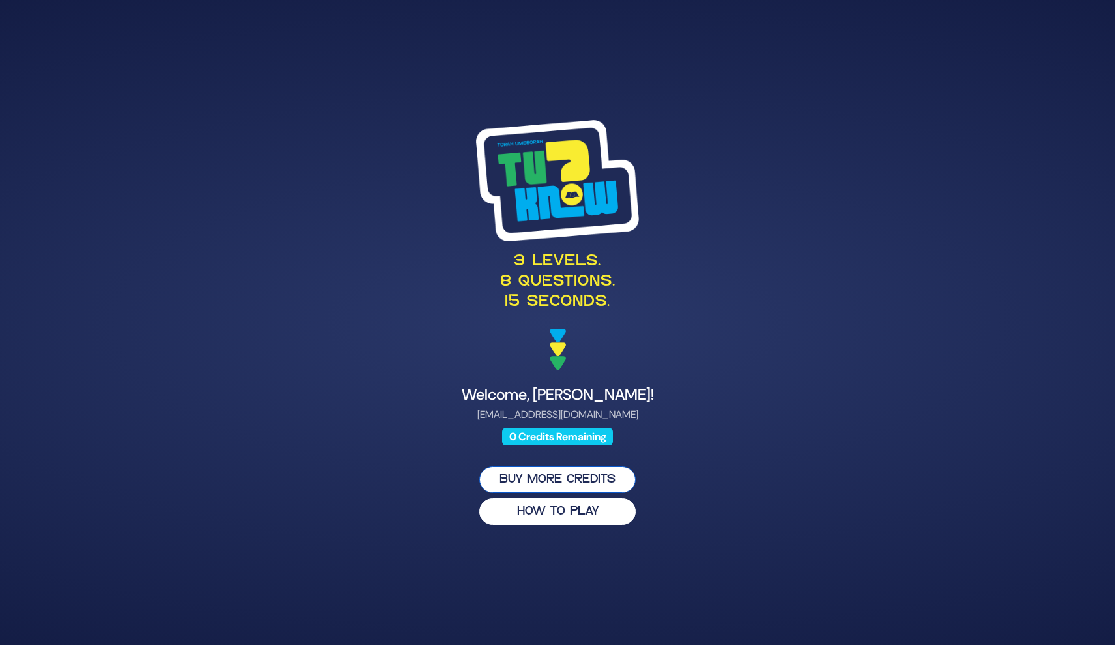
click at [600, 477] on button "Buy More Credits" at bounding box center [557, 479] width 157 height 27
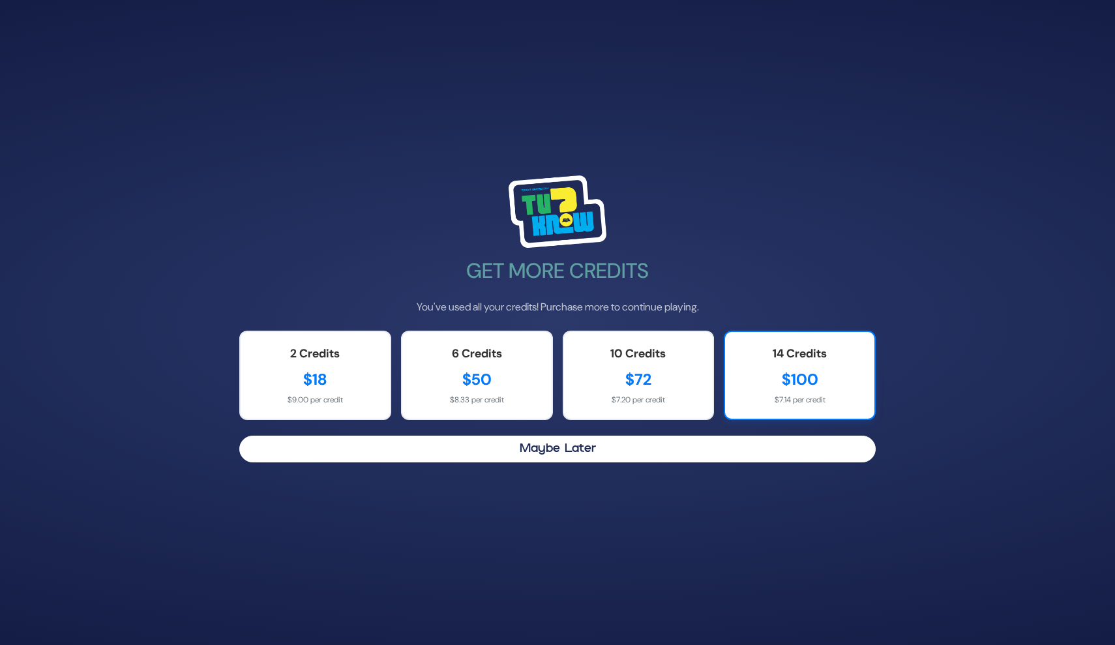
click at [830, 382] on div "$100" at bounding box center [799, 379] width 123 height 23
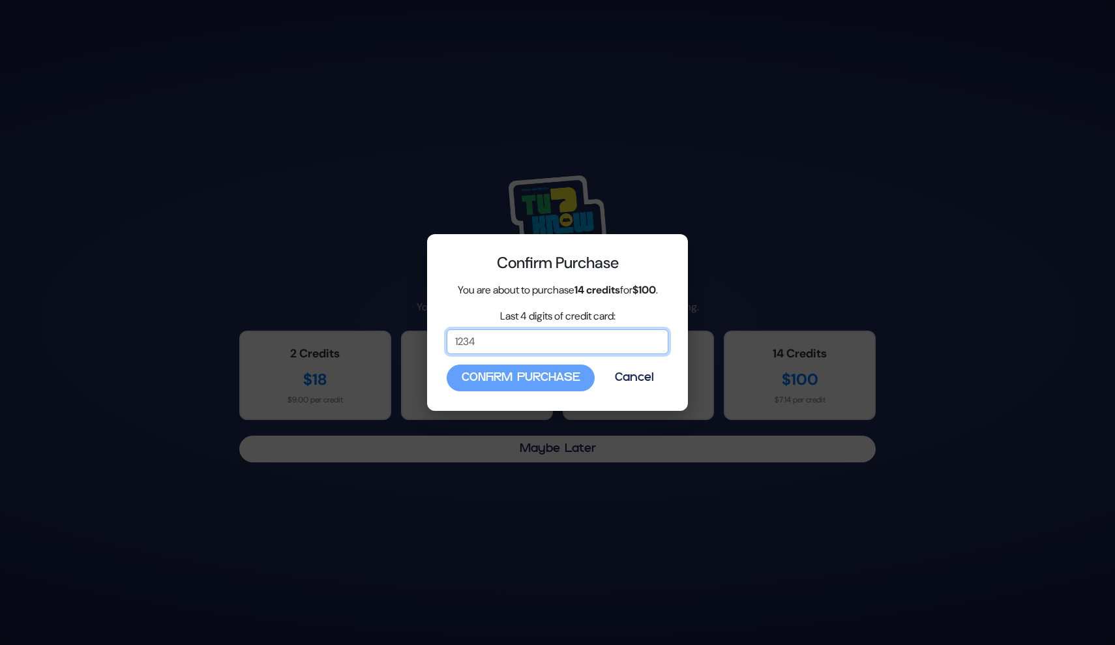
click at [599, 354] on input "Last 4 digits of credit card:" at bounding box center [558, 341] width 222 height 25
click at [628, 381] on button "Cancel" at bounding box center [634, 378] width 68 height 27
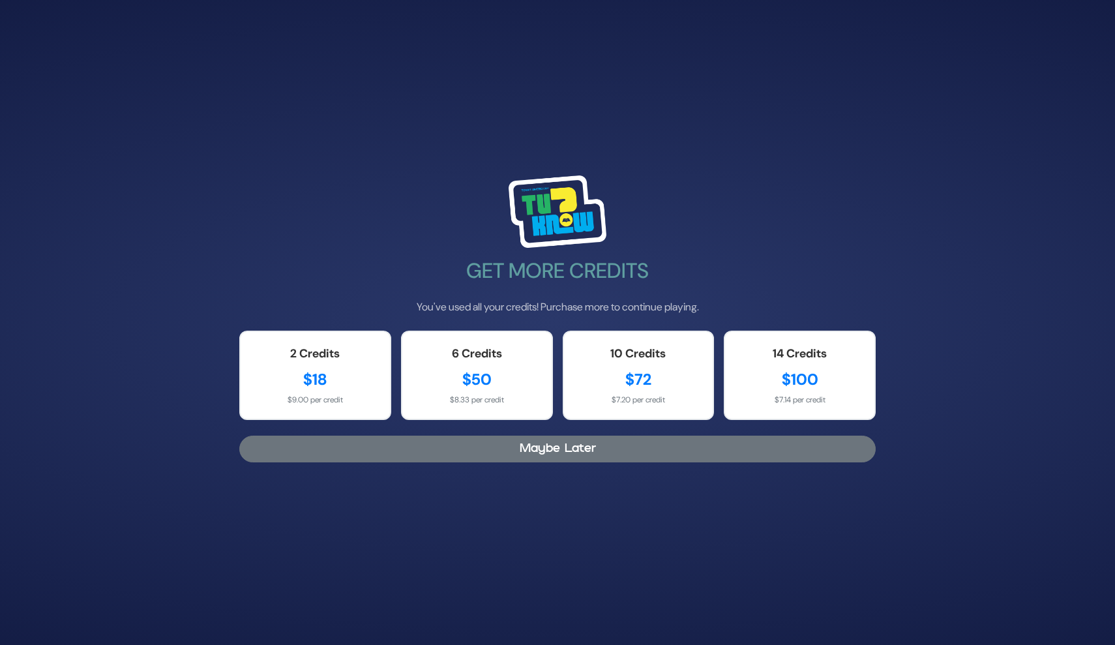
click at [639, 444] on button "Maybe Later" at bounding box center [557, 449] width 637 height 27
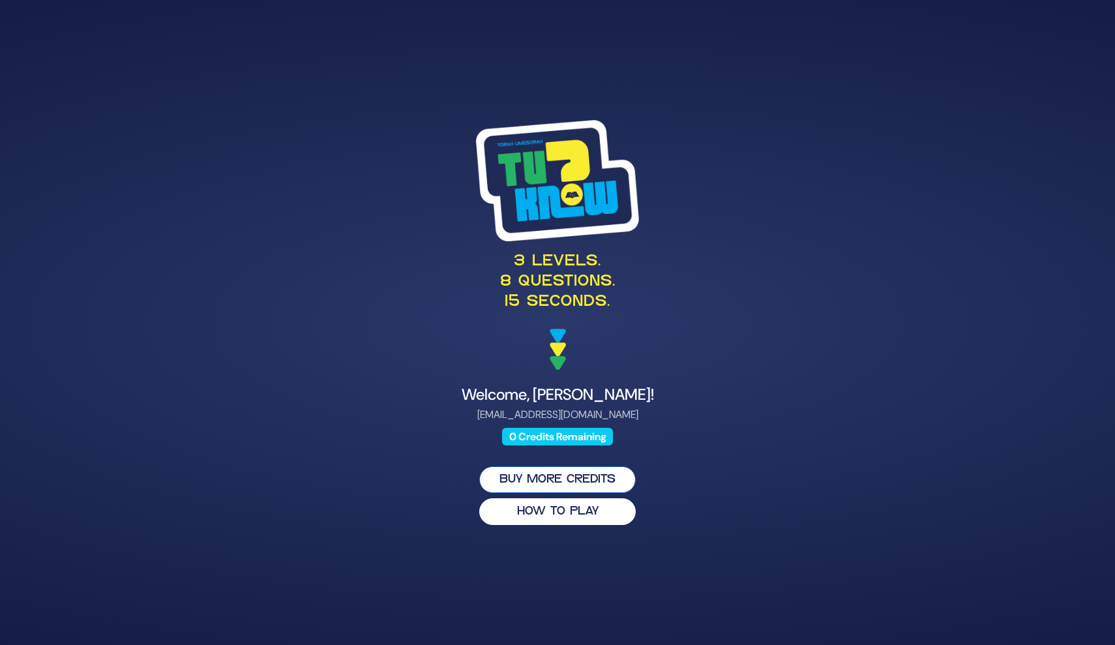
click at [603, 478] on button "Buy More Credits" at bounding box center [557, 479] width 157 height 27
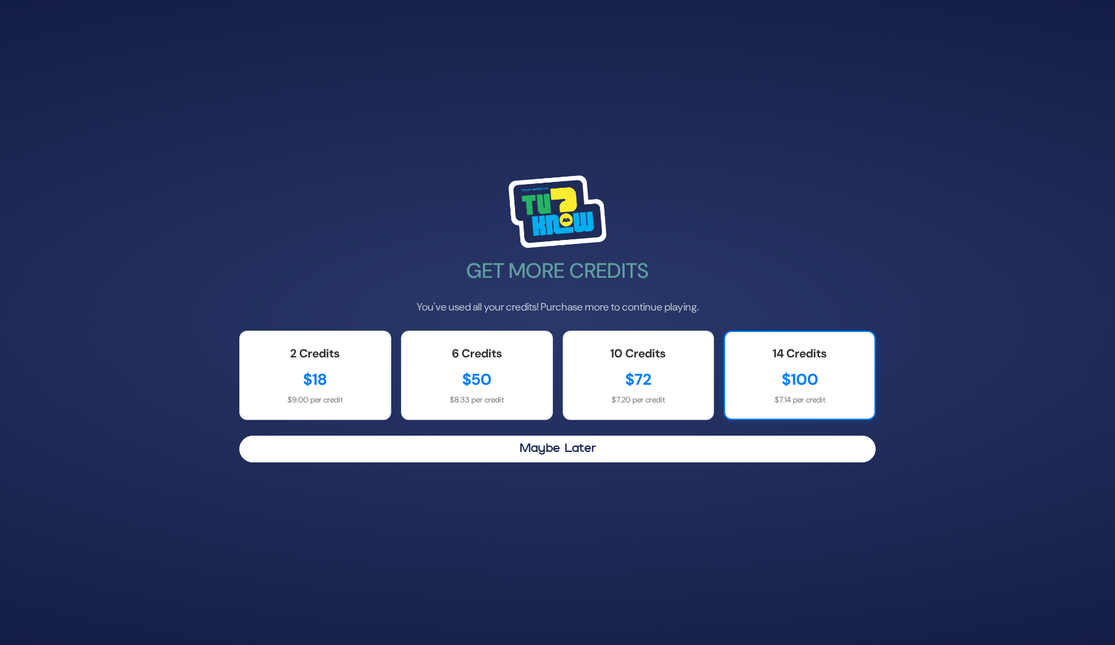
click at [810, 372] on div "$100" at bounding box center [799, 379] width 123 height 23
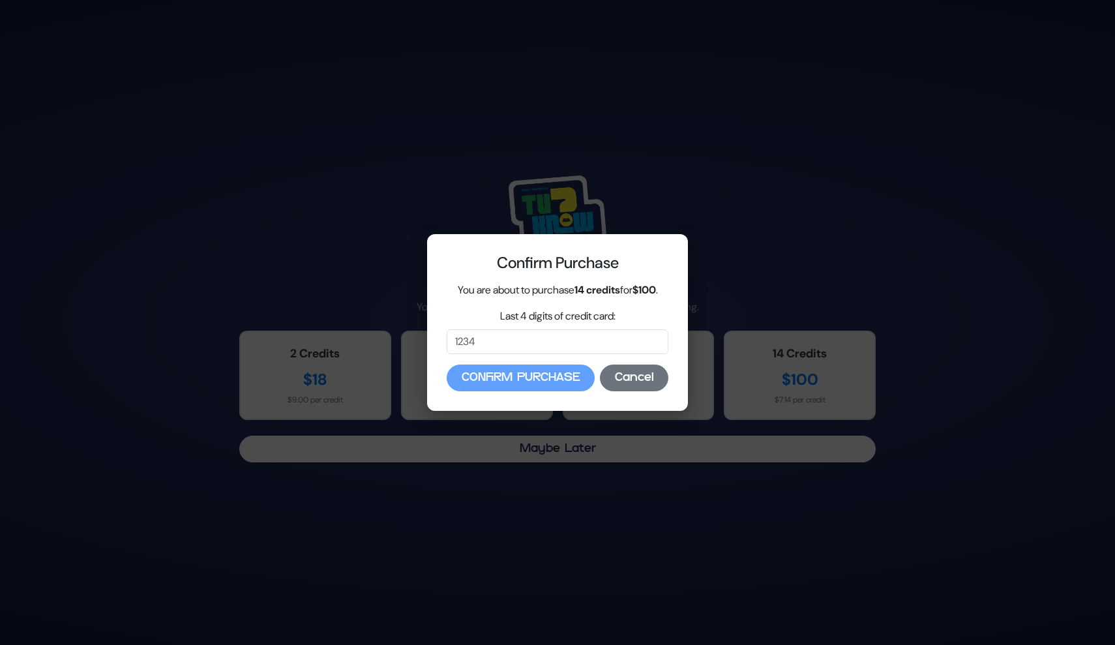
click at [616, 391] on button "Cancel" at bounding box center [634, 378] width 68 height 27
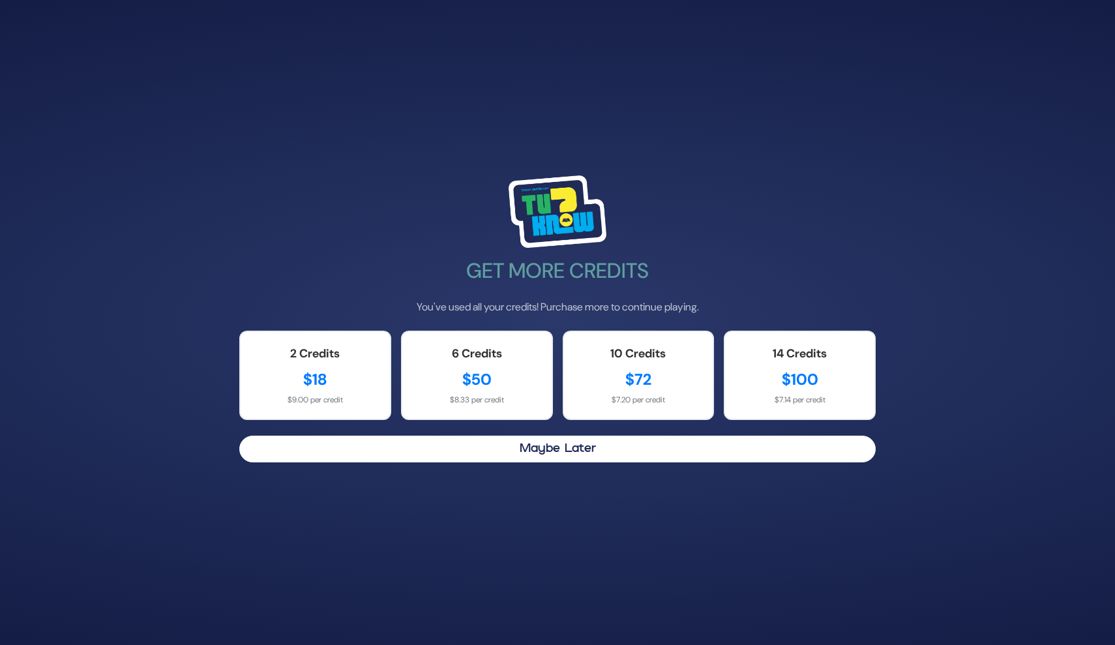
click at [617, 464] on div "Get More Credits You've used all your credits! Purchase more to continue playin…" at bounding box center [558, 323] width 668 height 326
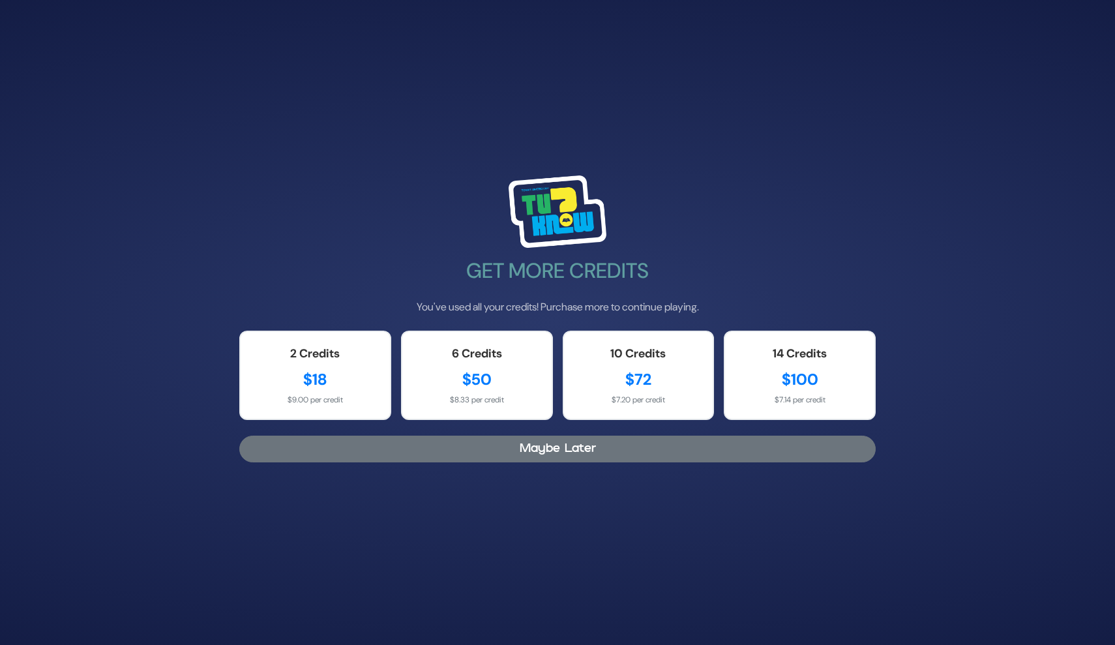
click at [622, 455] on button "Maybe Later" at bounding box center [557, 449] width 637 height 27
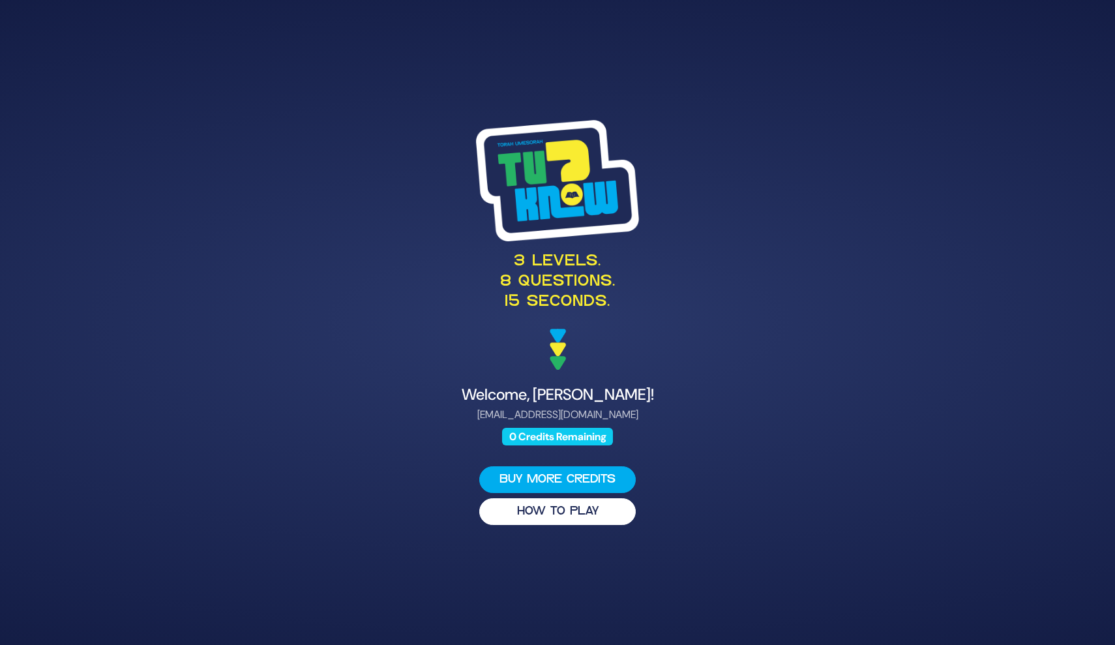
click at [543, 190] on img at bounding box center [557, 180] width 163 height 121
